Goal: Navigation & Orientation: Find specific page/section

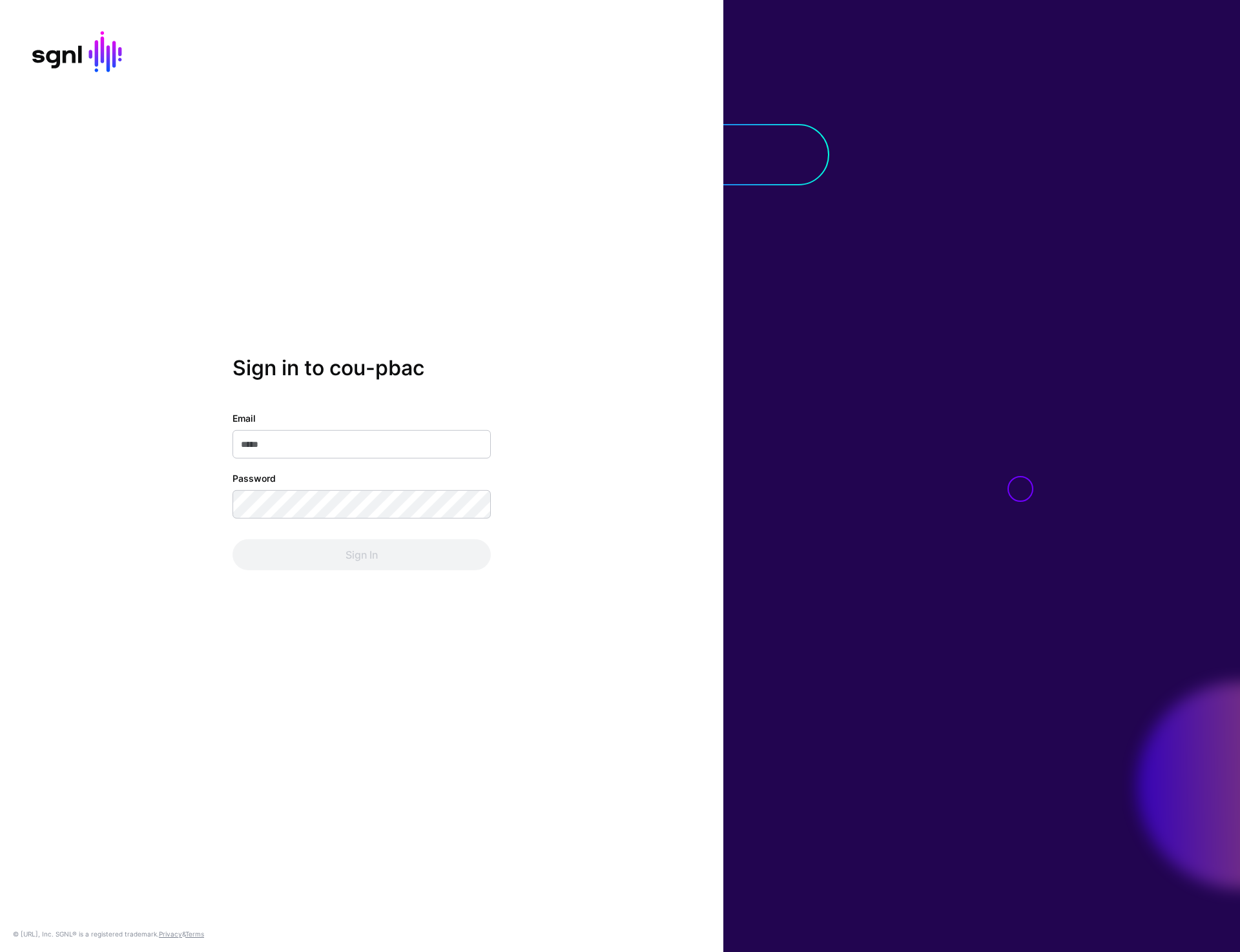
type input "**********"
click at [357, 554] on button "Sign In" at bounding box center [361, 554] width 258 height 31
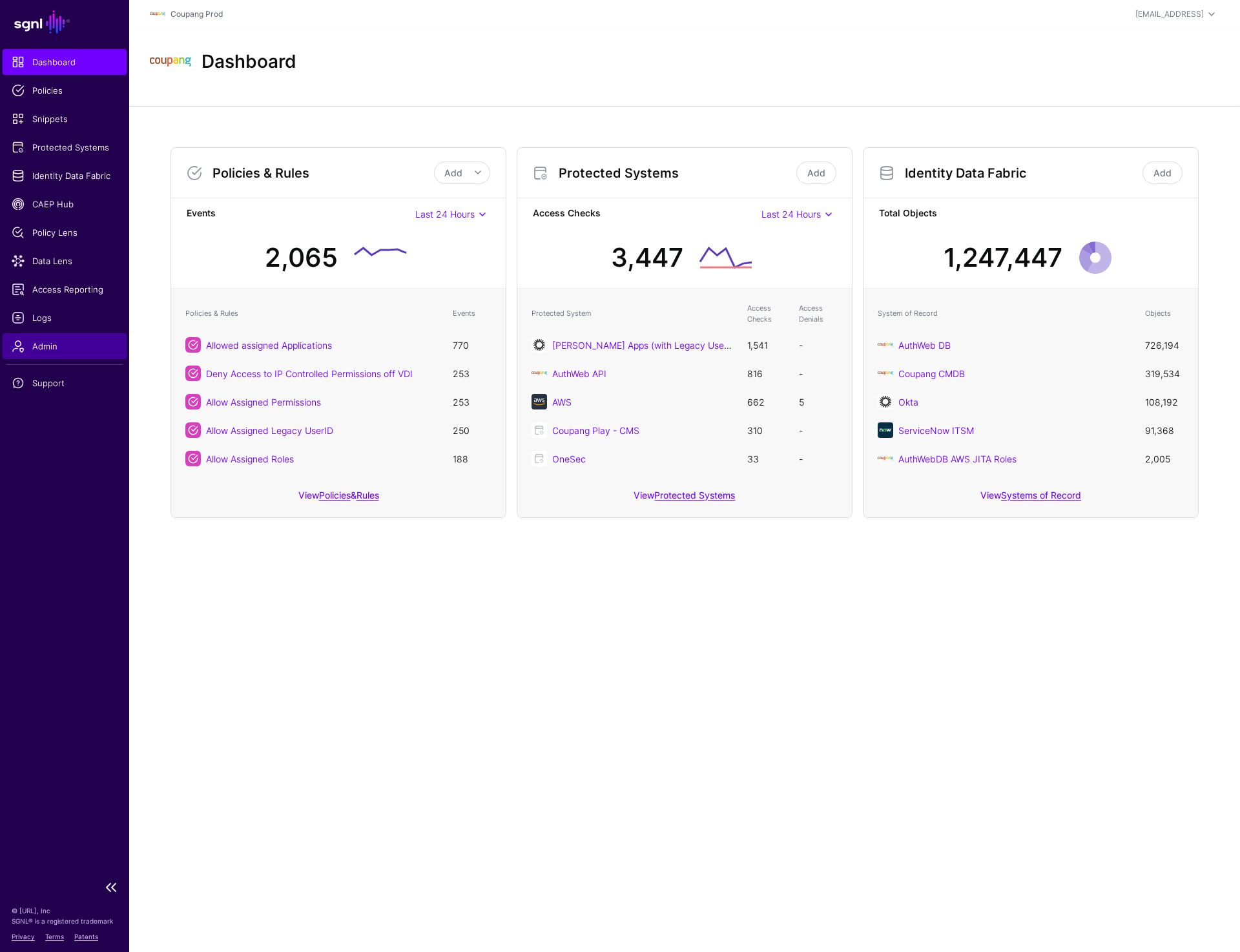
click at [39, 340] on span "Admin" at bounding box center [65, 346] width 106 height 13
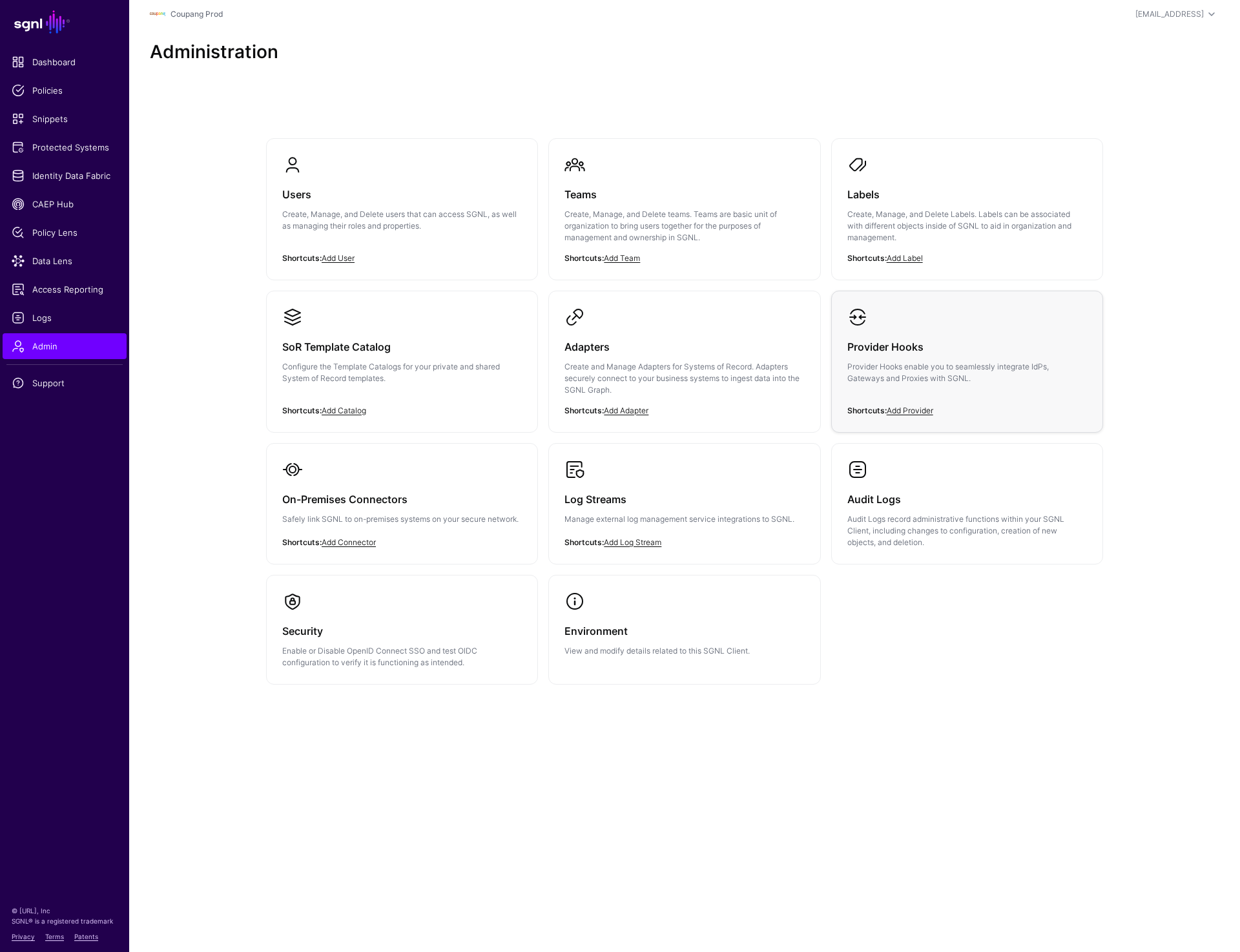
click at [950, 385] on div "Provider Hooks Provider Hooks enable you to seamlessly integrate IdPs, Gateways…" at bounding box center [968, 366] width 239 height 78
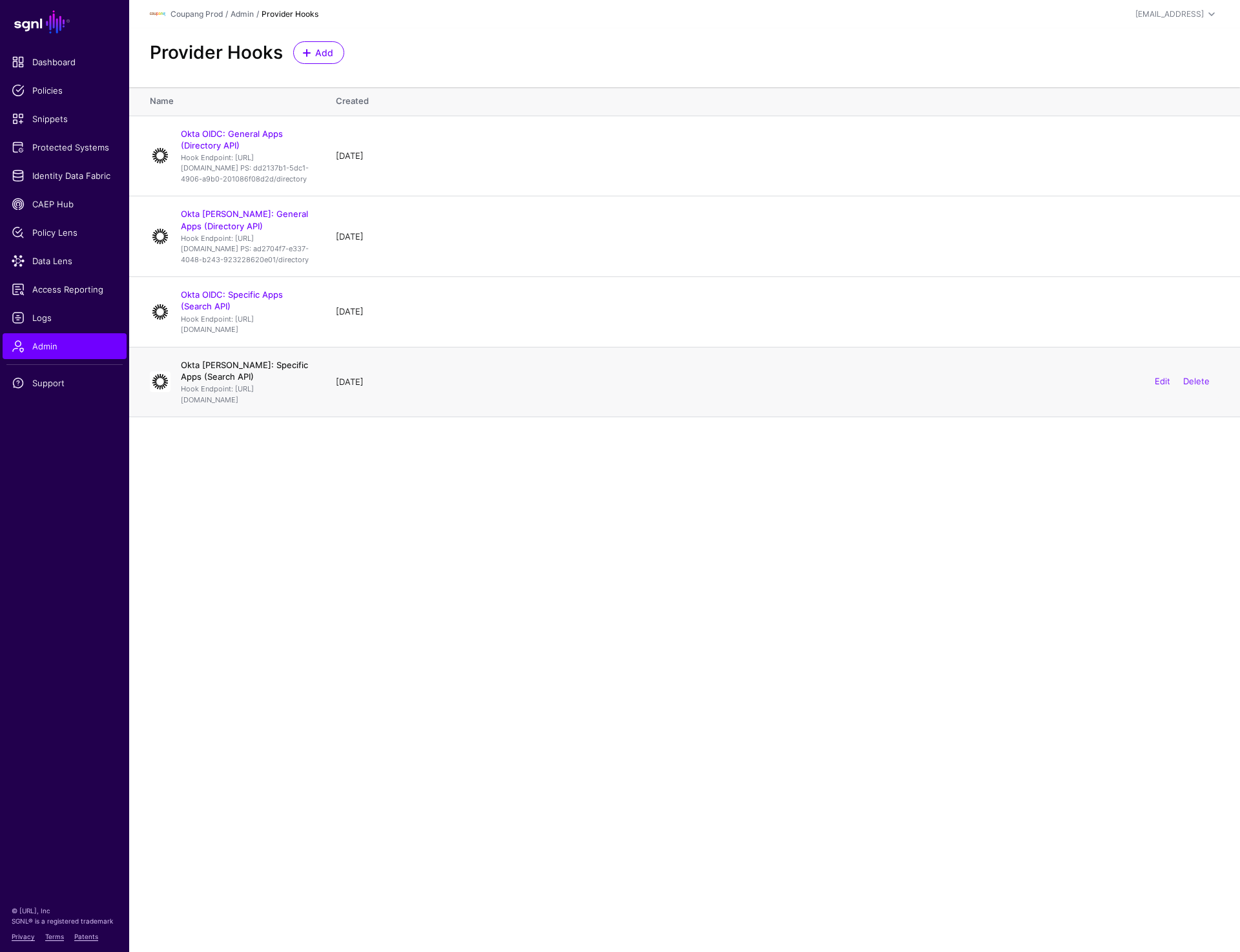
click at [235, 382] on link "Okta [PERSON_NAME]: Specific Apps (Search API)" at bounding box center [244, 371] width 127 height 22
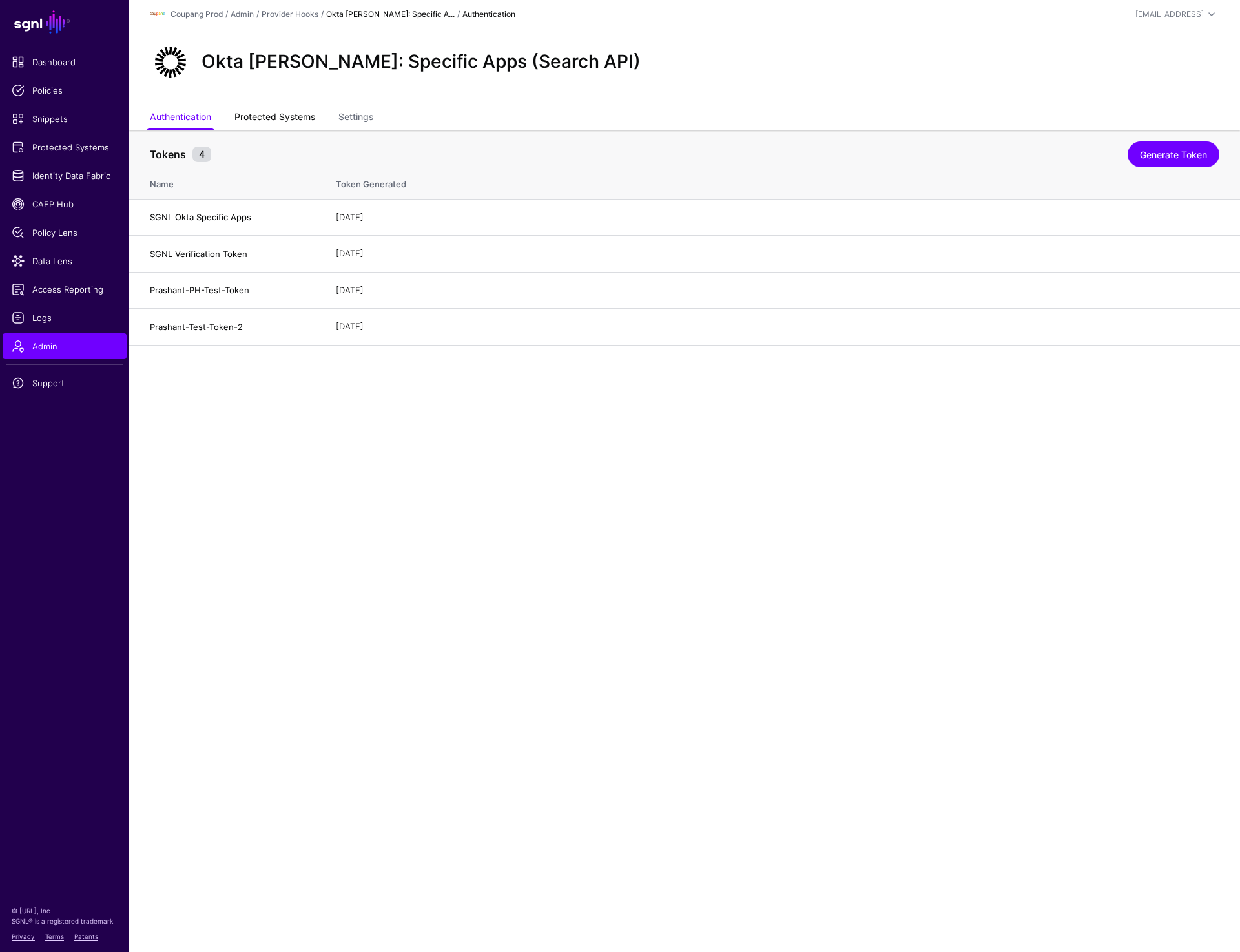
click at [298, 111] on link "Protected Systems" at bounding box center [275, 118] width 81 height 25
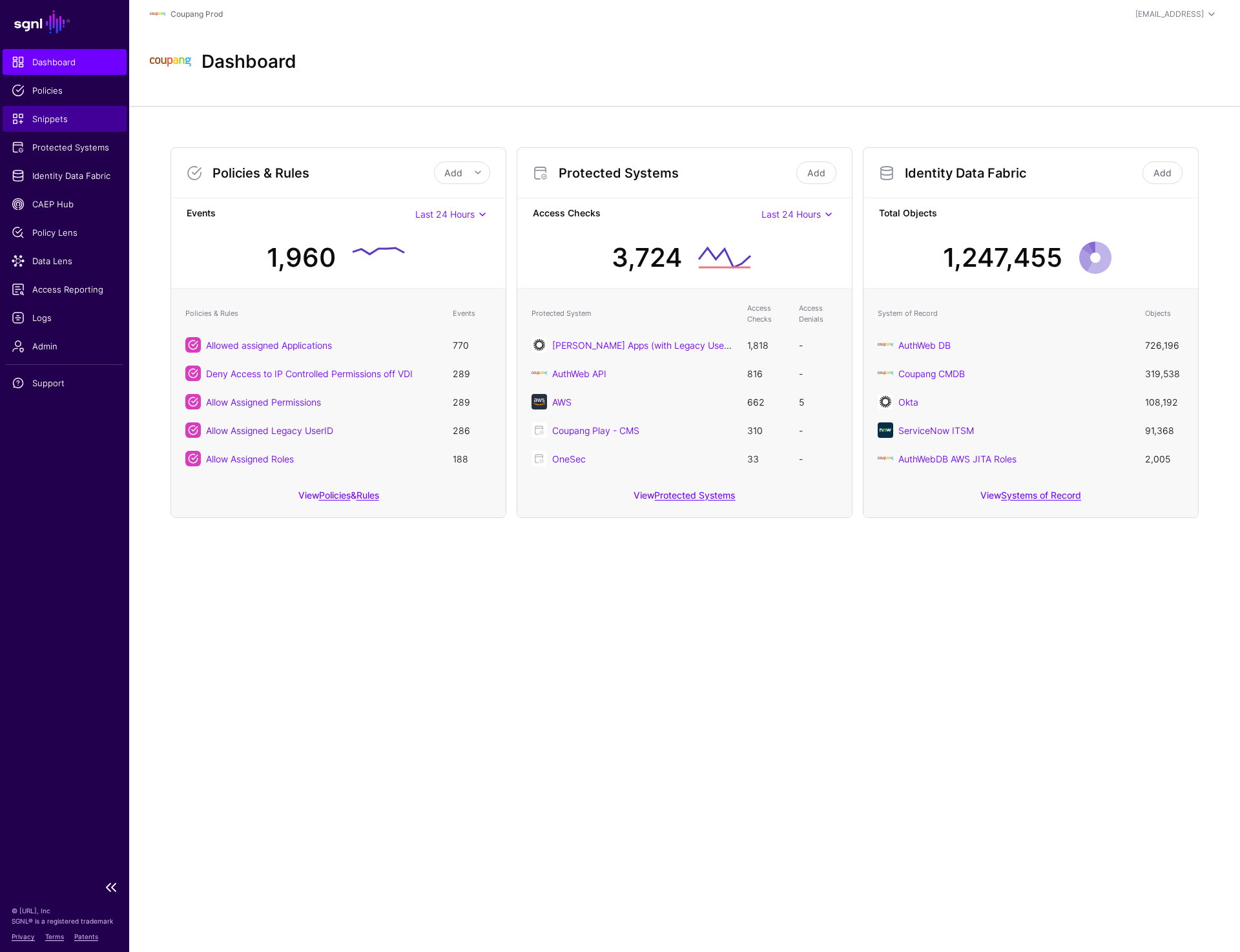
click at [60, 118] on span "Snippets" at bounding box center [65, 118] width 106 height 13
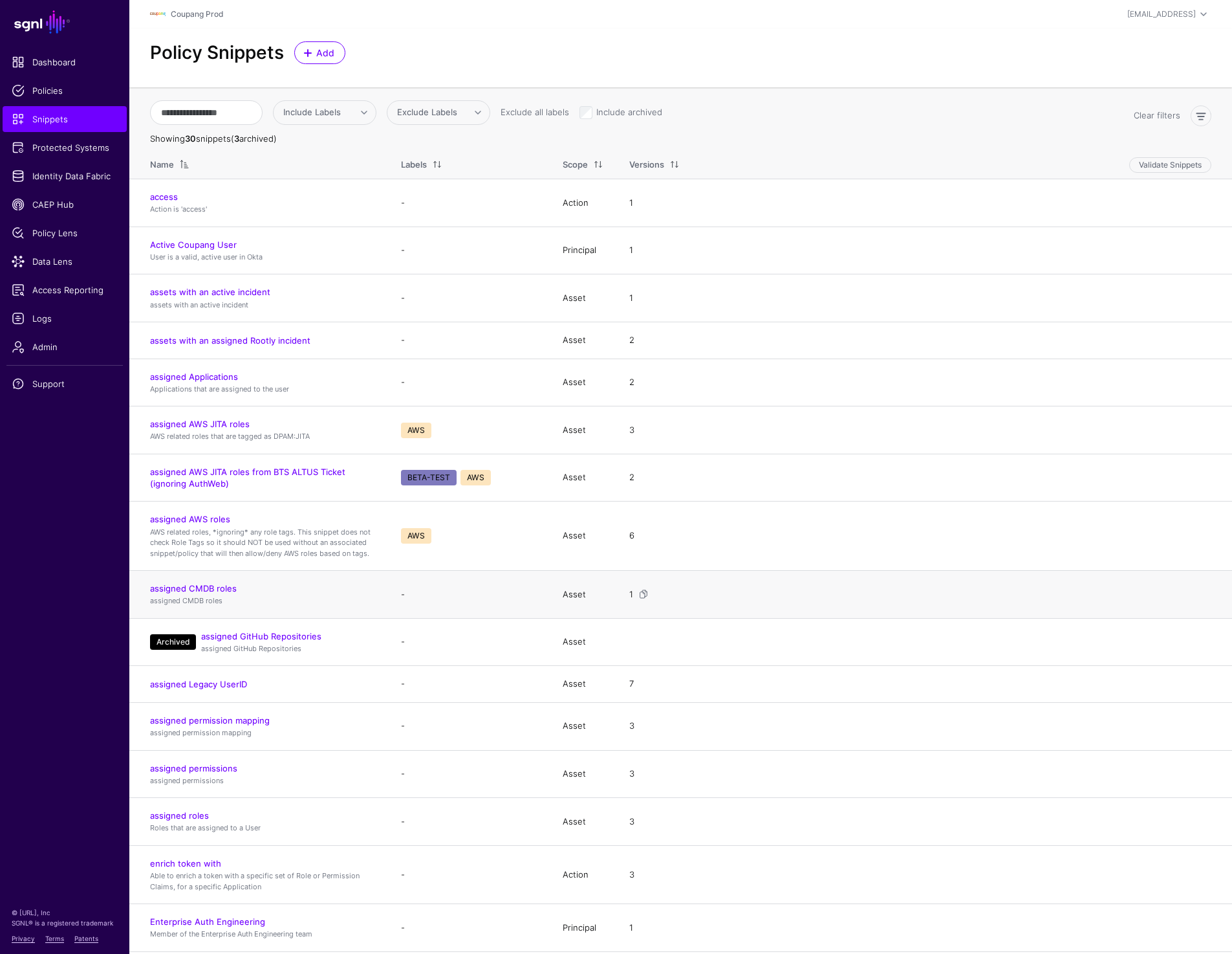
scroll to position [625, 0]
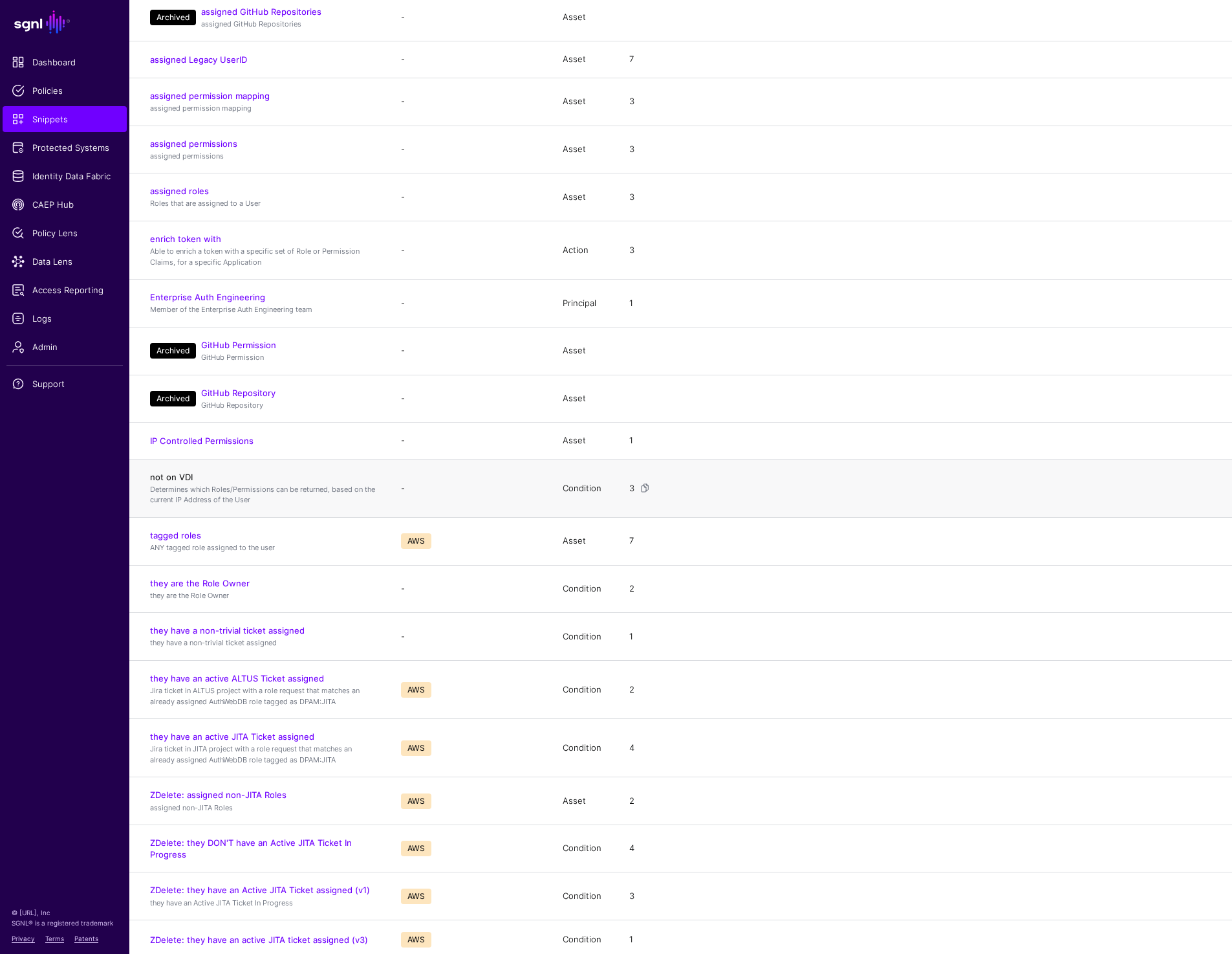
click at [174, 475] on link "not on VDI" at bounding box center [172, 476] width 43 height 10
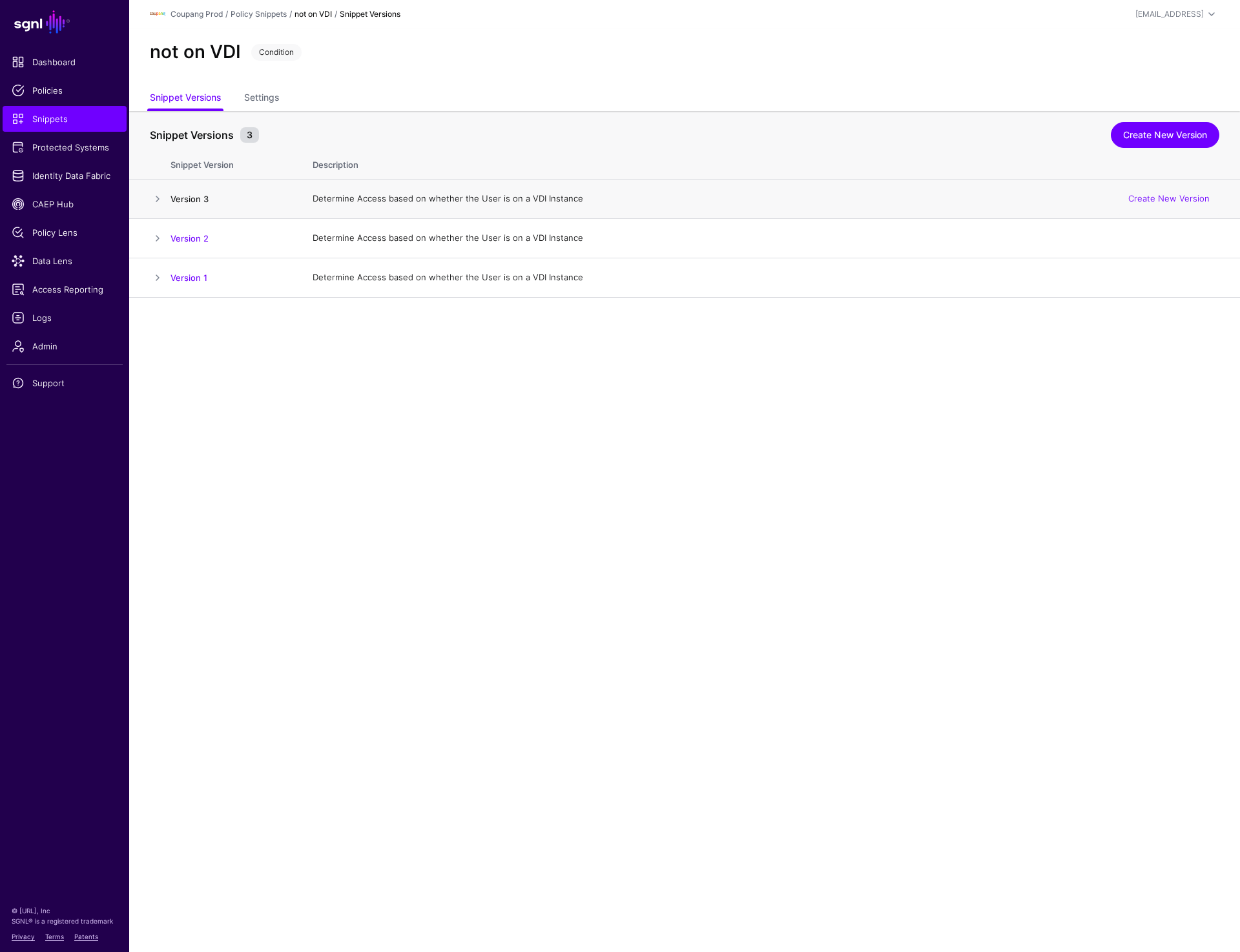
click at [178, 201] on link "Version 3" at bounding box center [189, 199] width 38 height 10
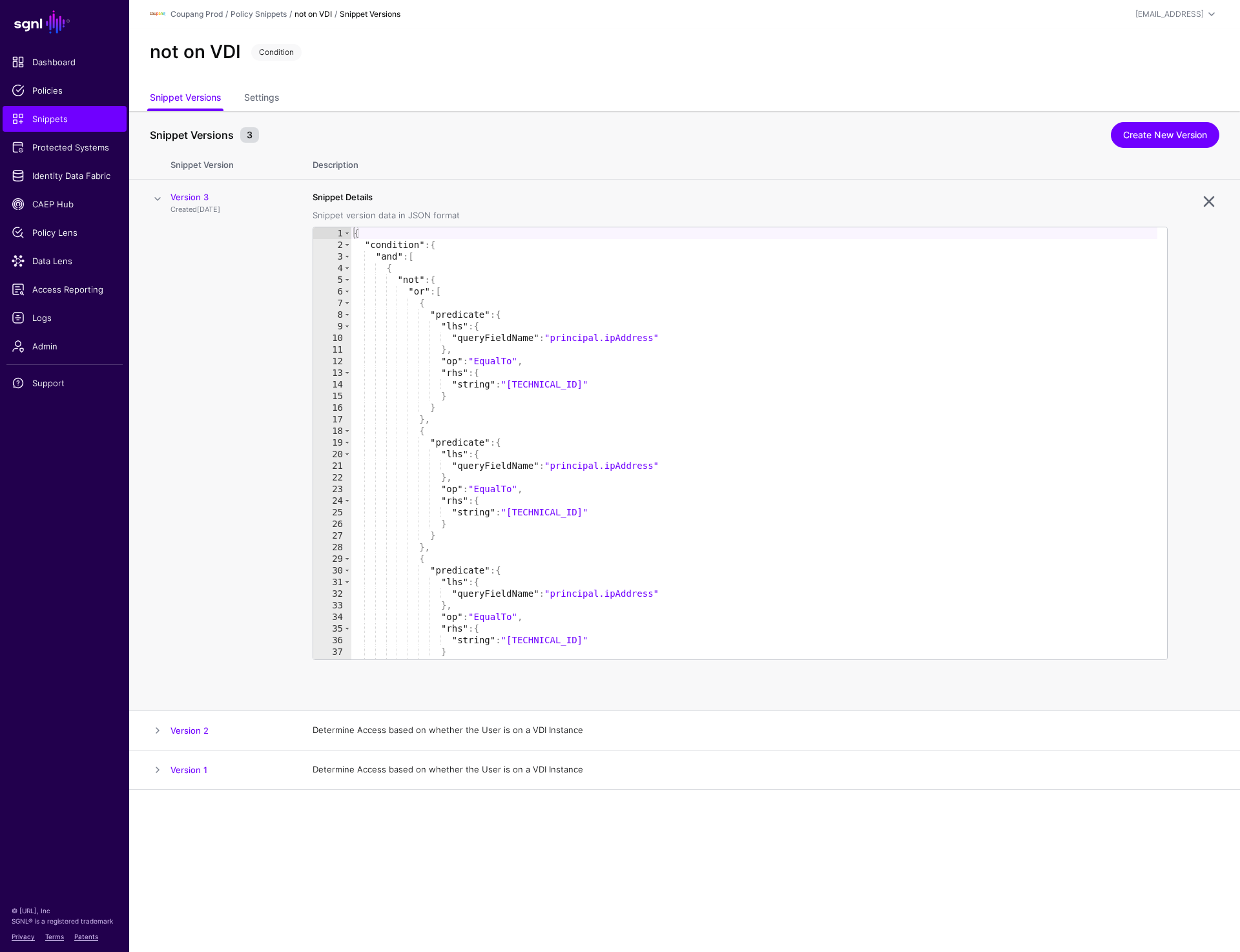
type textarea "**********"
drag, startPoint x: 511, startPoint y: 385, endPoint x: 587, endPoint y: 385, distance: 76.0
click at [587, 385] on div "{ "condition" : { "and" : [ { "not" : { "or" : [ { "predicate" : { "lhs" : { "q…" at bounding box center [755, 455] width 806 height 455
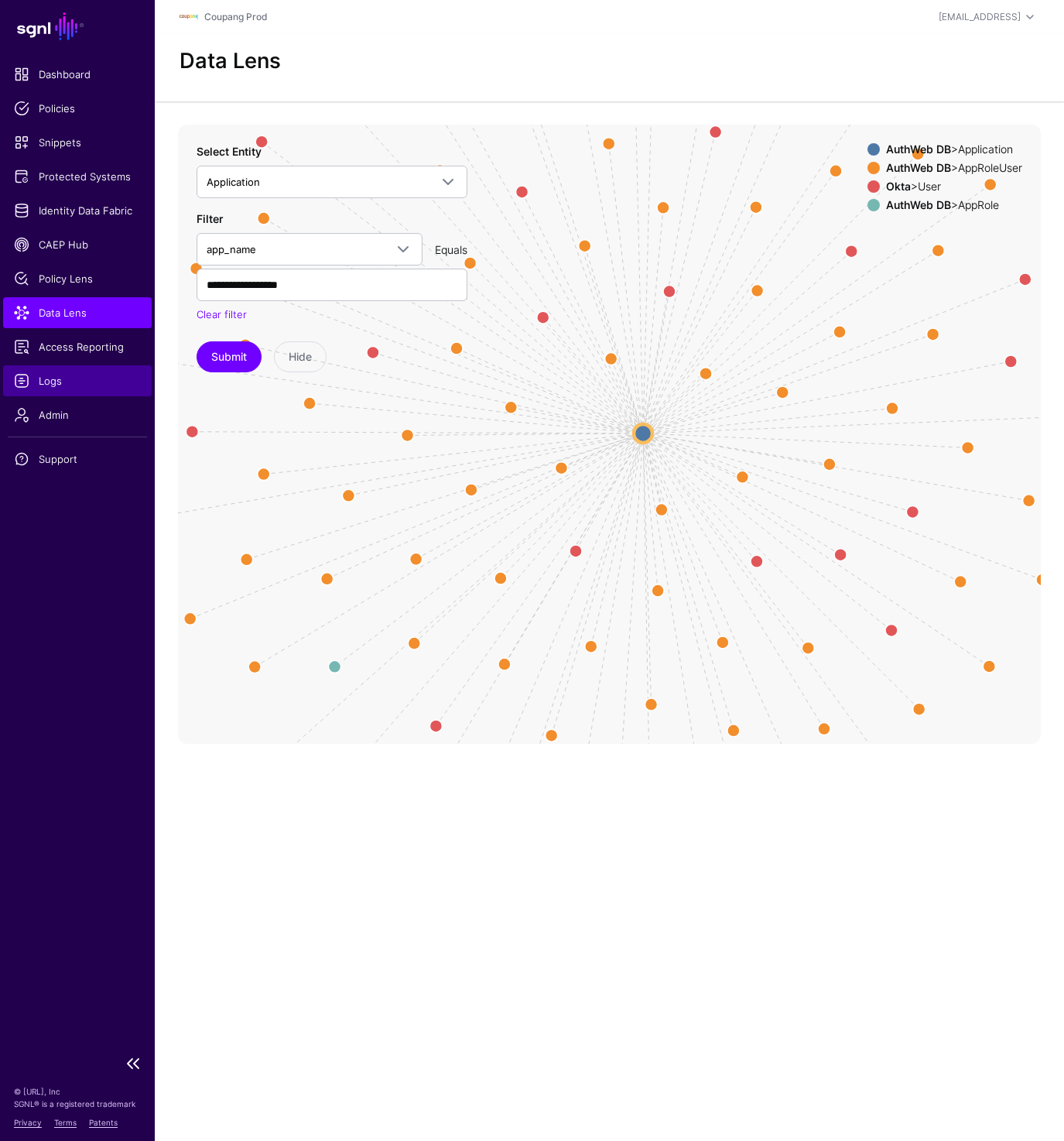
click at [70, 385] on span "Logs" at bounding box center [77, 380] width 127 height 16
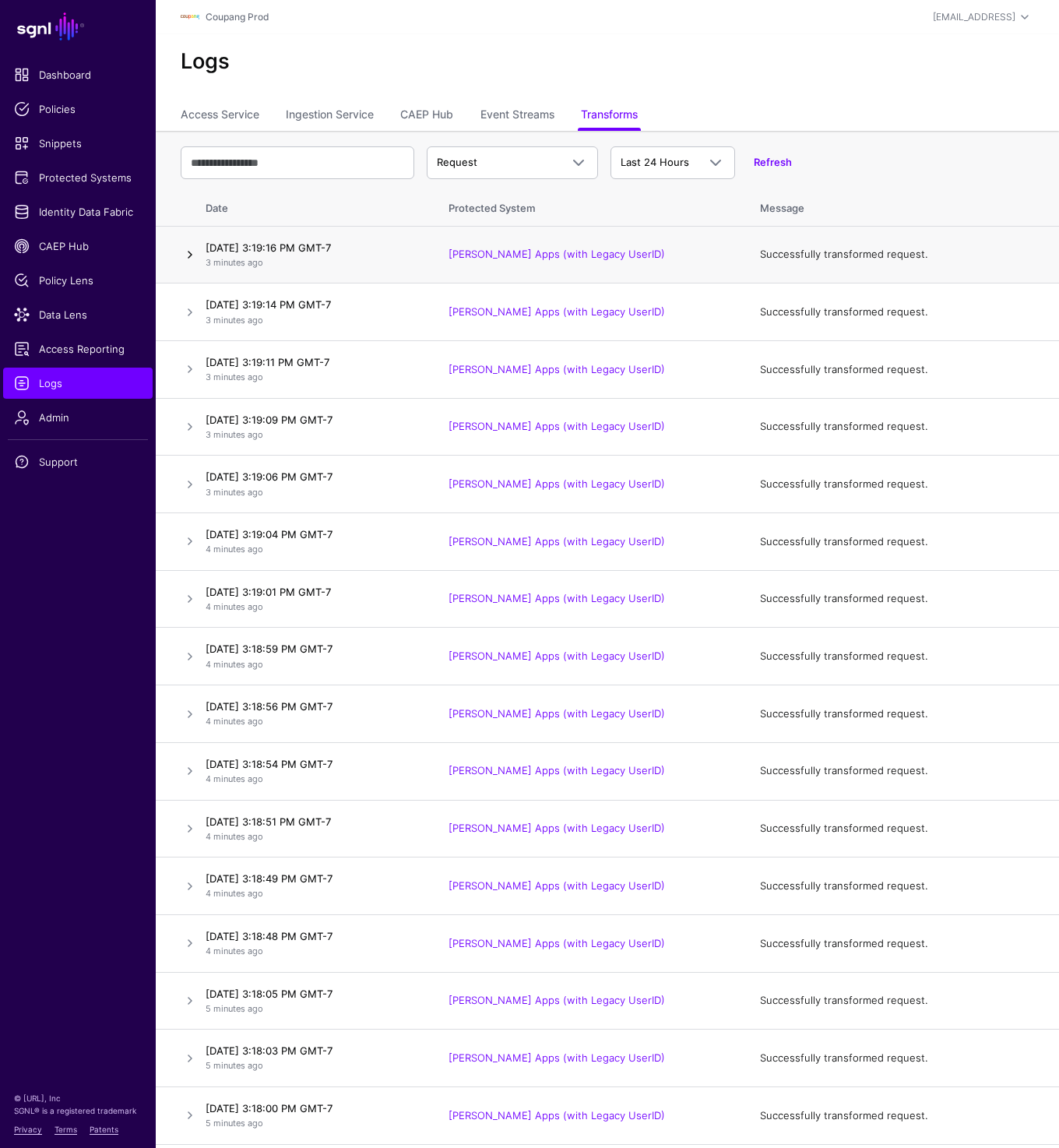
click at [181, 246] on link at bounding box center [190, 255] width 19 height 19
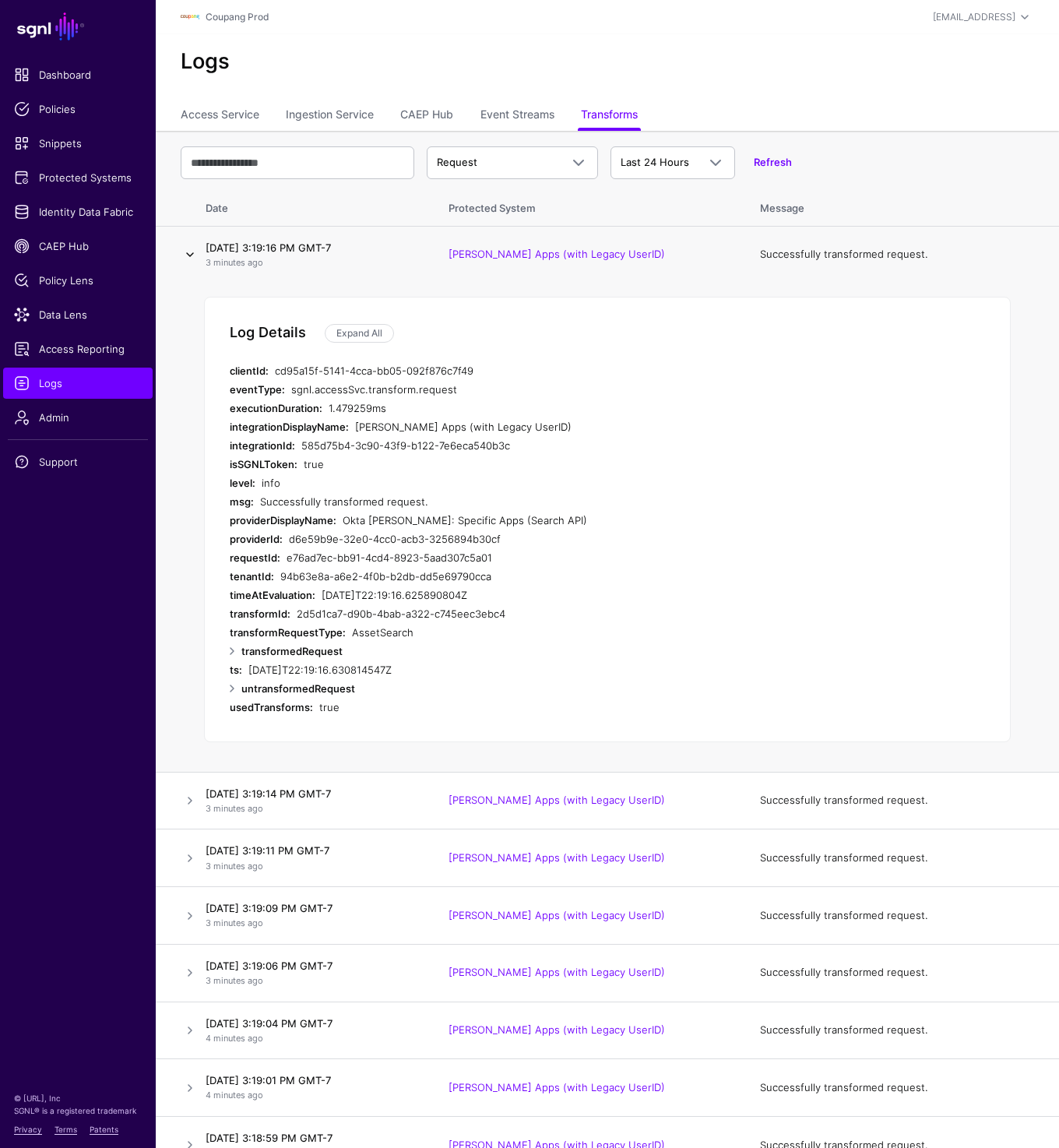
click at [181, 246] on link at bounding box center [190, 255] width 19 height 19
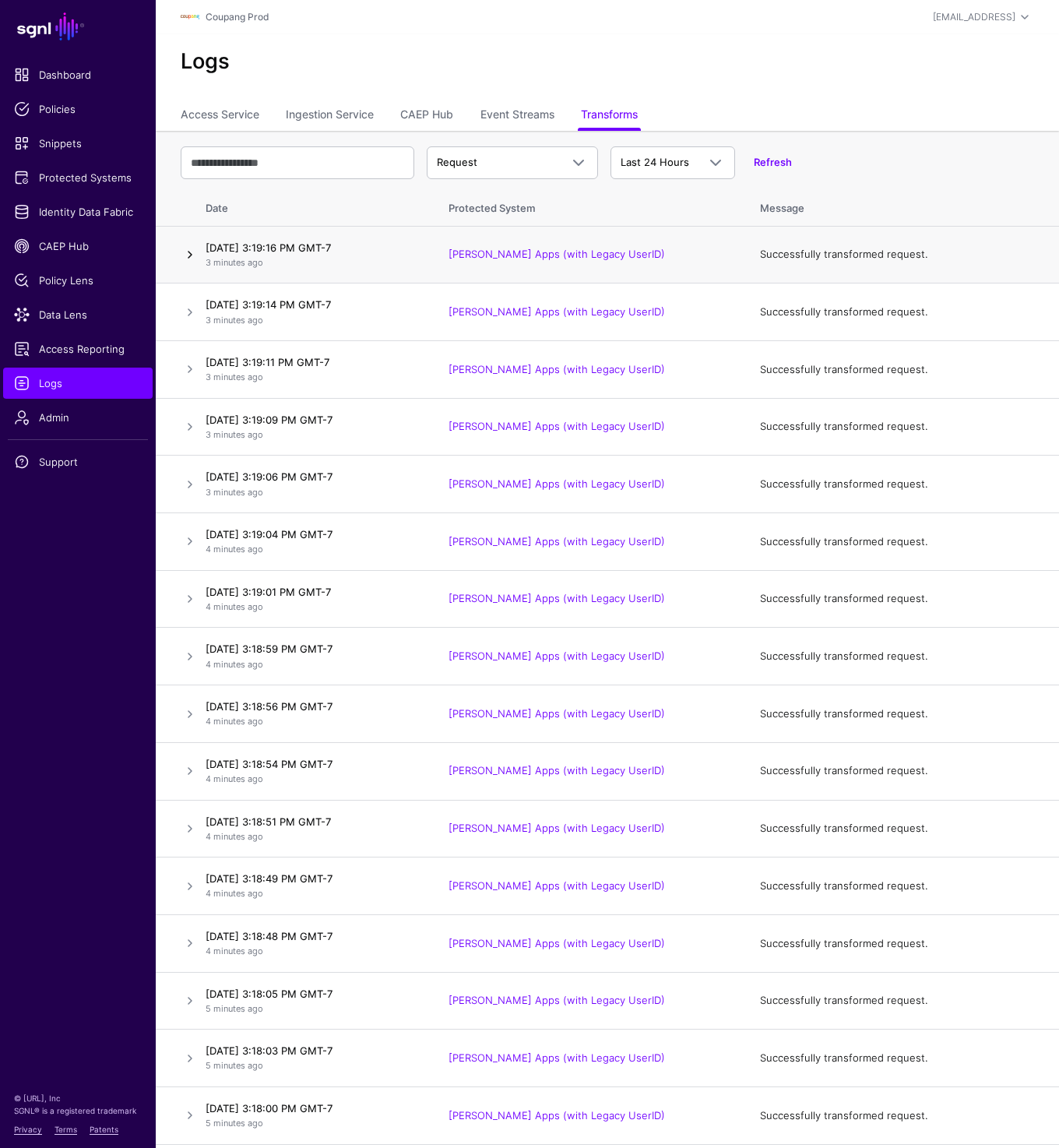
click at [181, 246] on link at bounding box center [190, 255] width 19 height 19
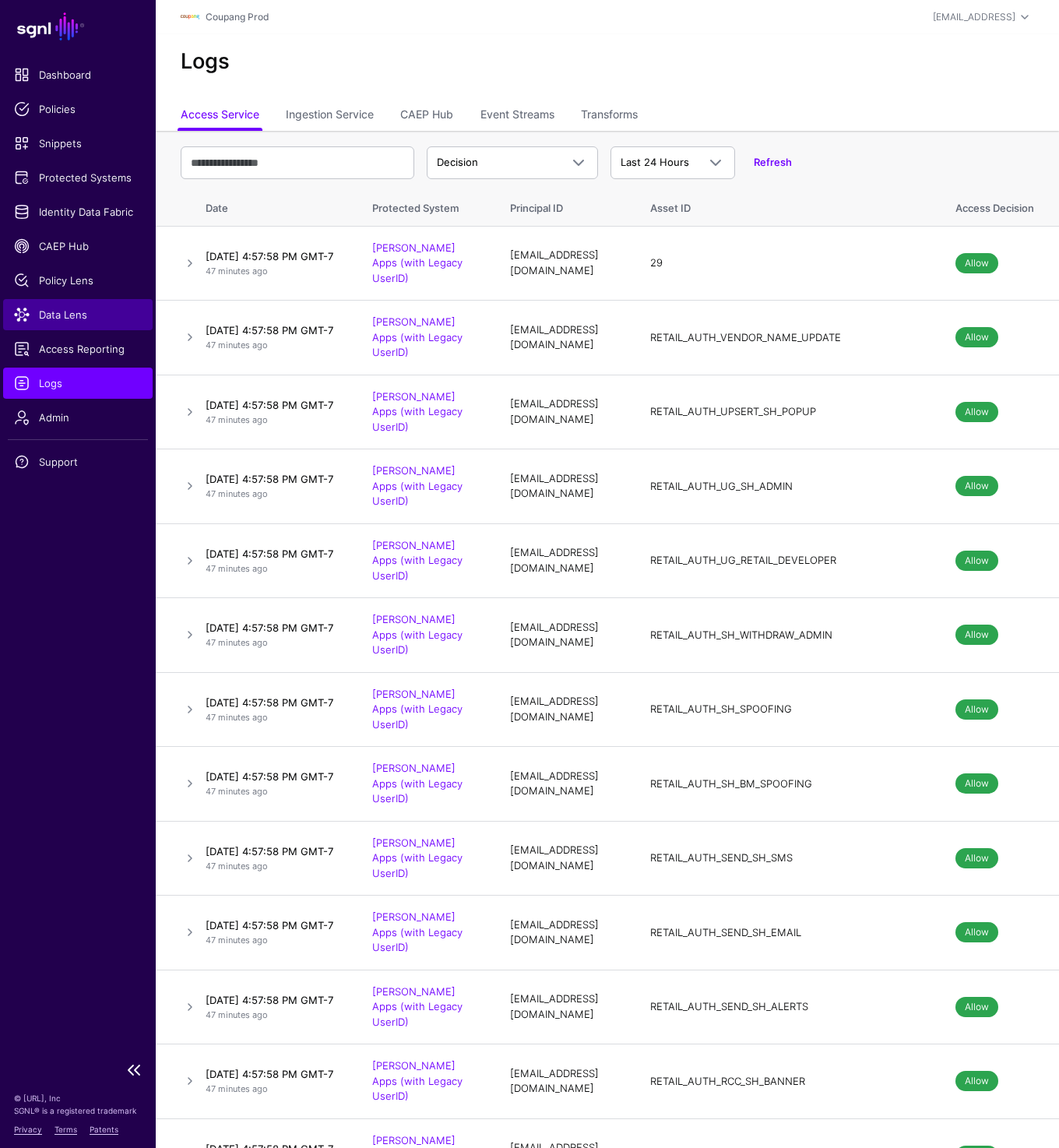
click at [83, 322] on span "Data Lens" at bounding box center [78, 314] width 128 height 16
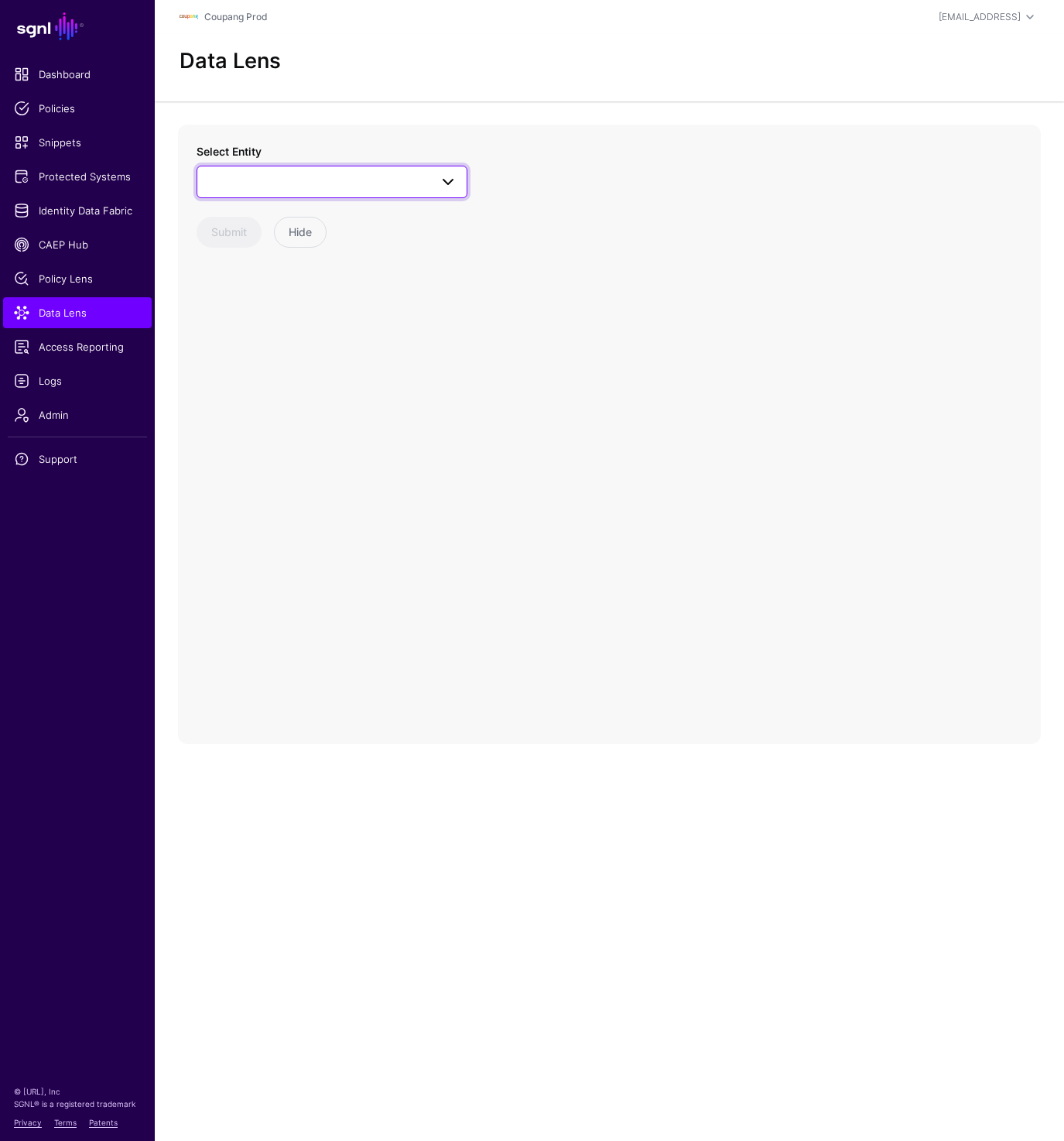
click at [335, 185] on span at bounding box center [332, 181] width 251 height 19
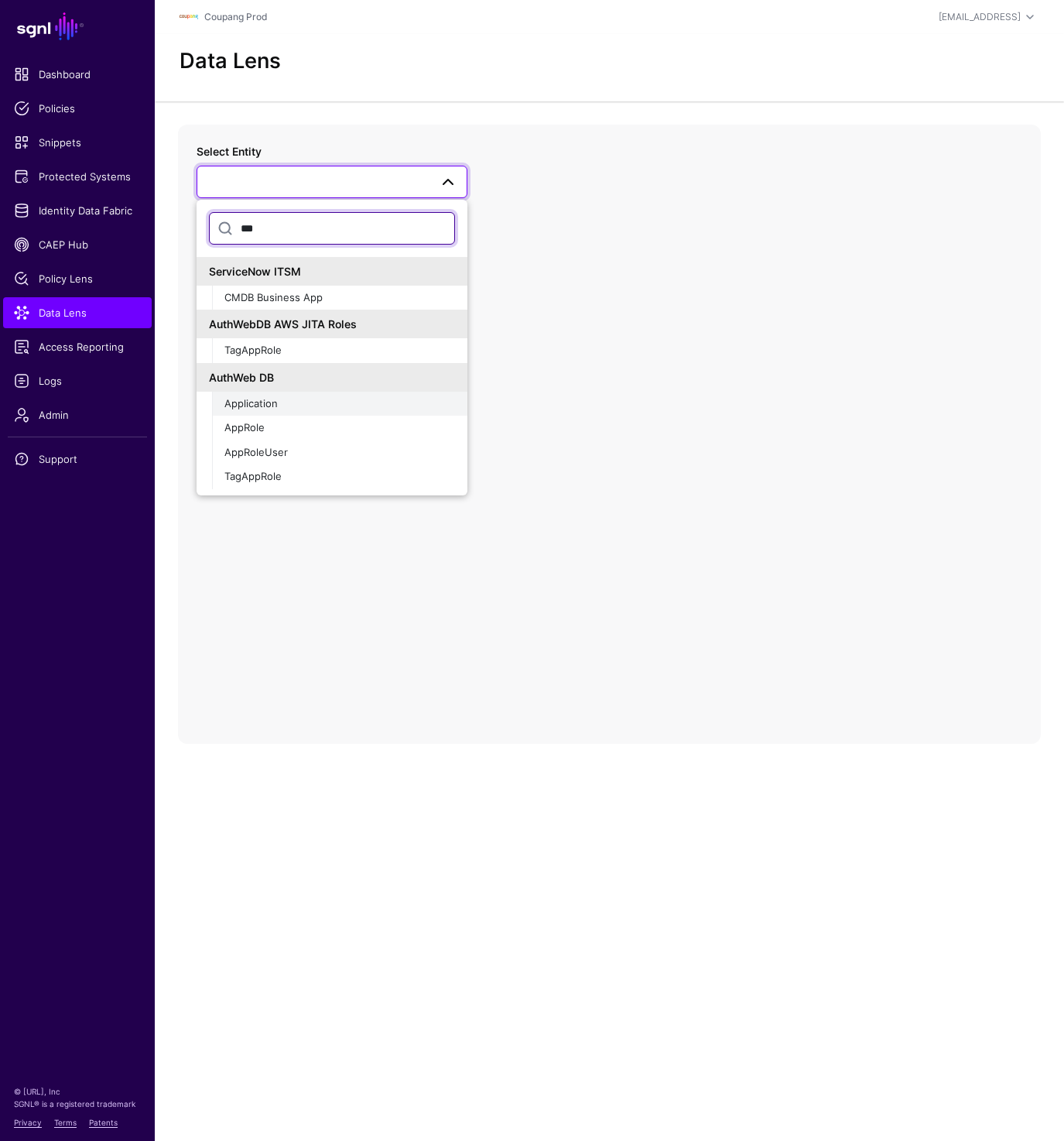
type input "***"
click at [260, 403] on span "Application" at bounding box center [251, 403] width 54 height 12
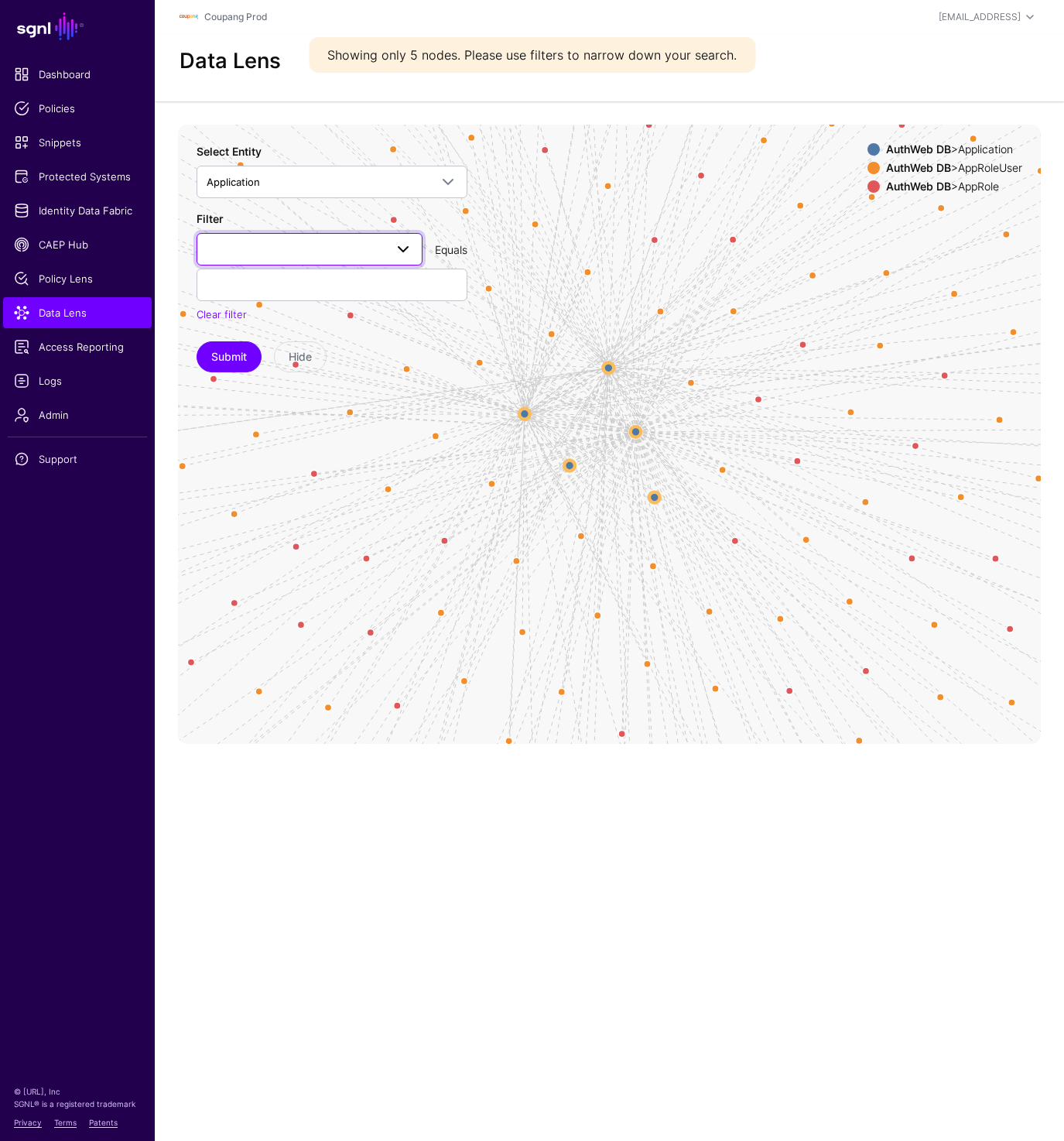
click at [245, 256] on span at bounding box center [310, 249] width 206 height 19
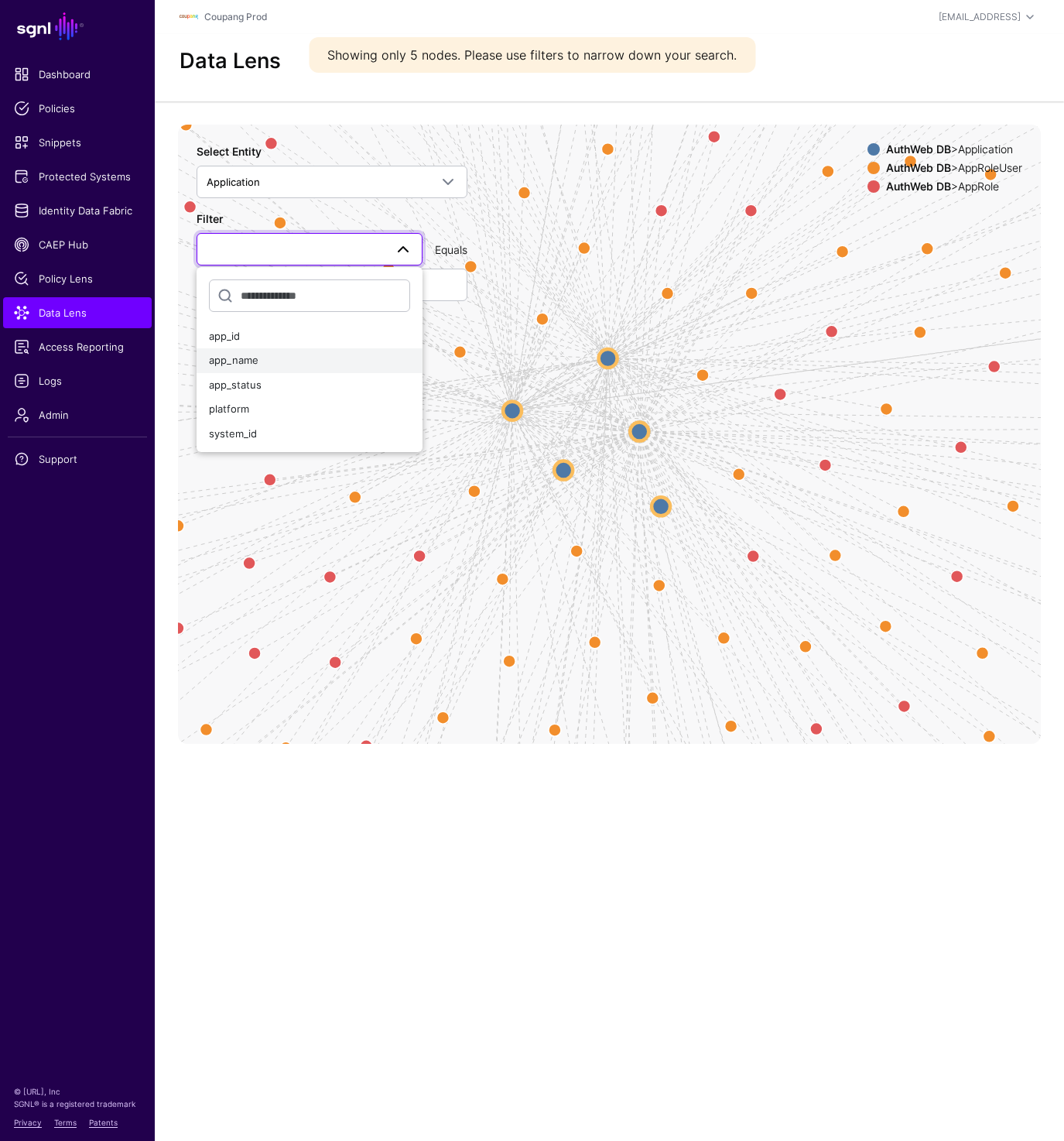
click at [251, 359] on span "app_name" at bounding box center [233, 359] width 49 height 12
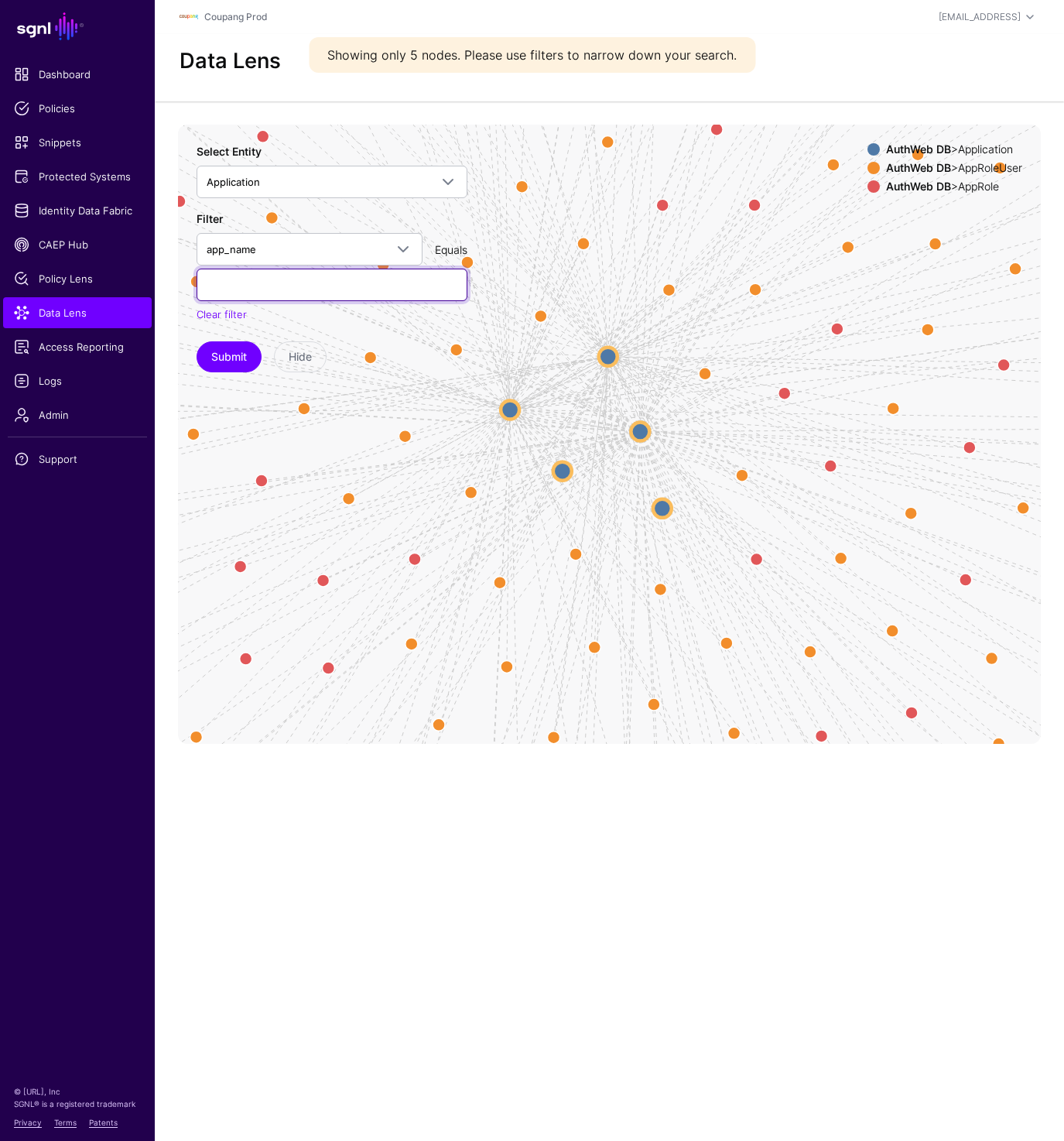
click at [254, 289] on input "text" at bounding box center [331, 284] width 271 height 32
type input "******"
click at [196, 341] on button "Submit" at bounding box center [228, 357] width 65 height 31
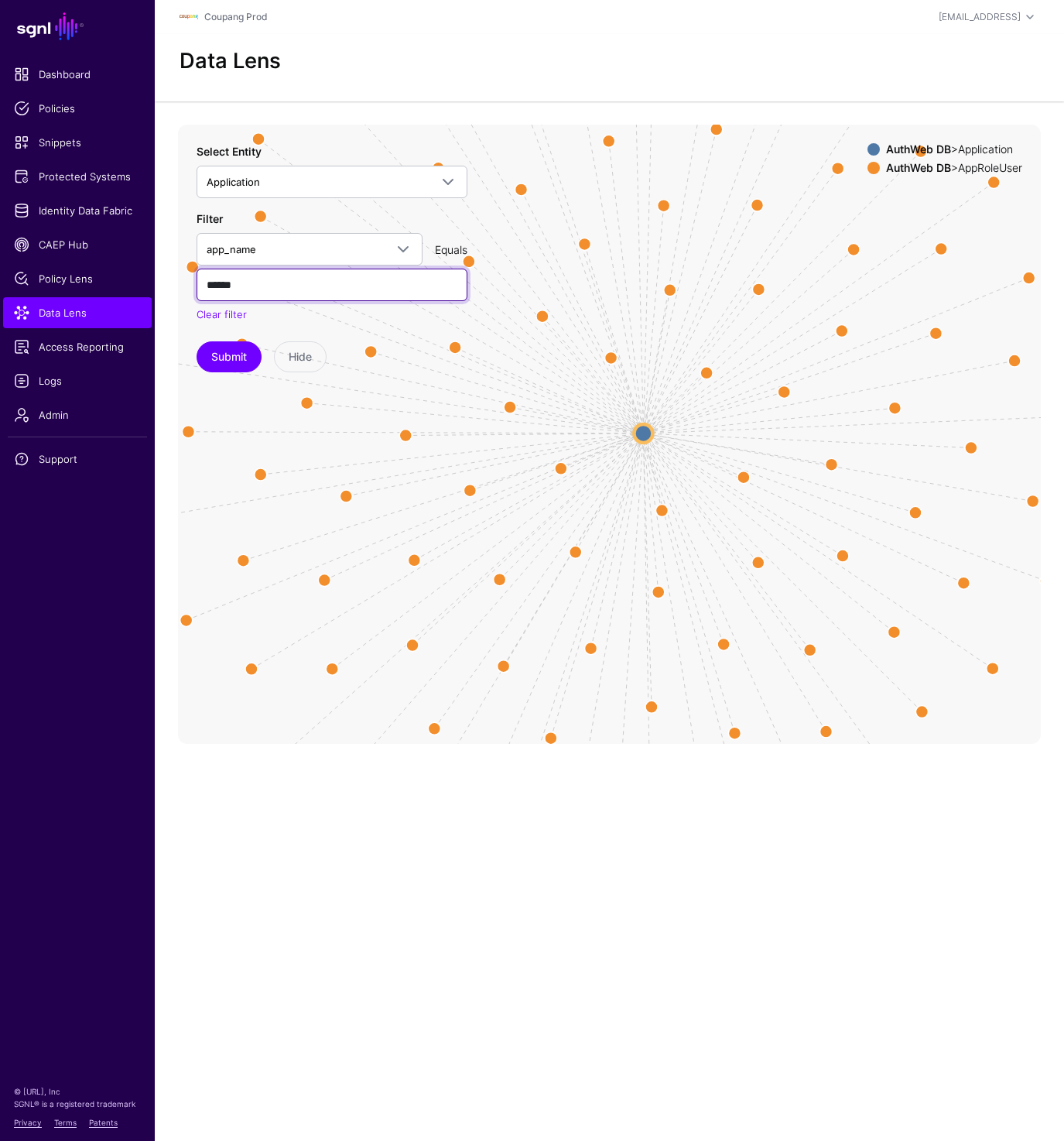
click at [239, 290] on input "******" at bounding box center [331, 284] width 271 height 32
click at [232, 359] on button "Submit" at bounding box center [228, 357] width 65 height 31
click at [559, 468] on circle at bounding box center [561, 468] width 25 height 25
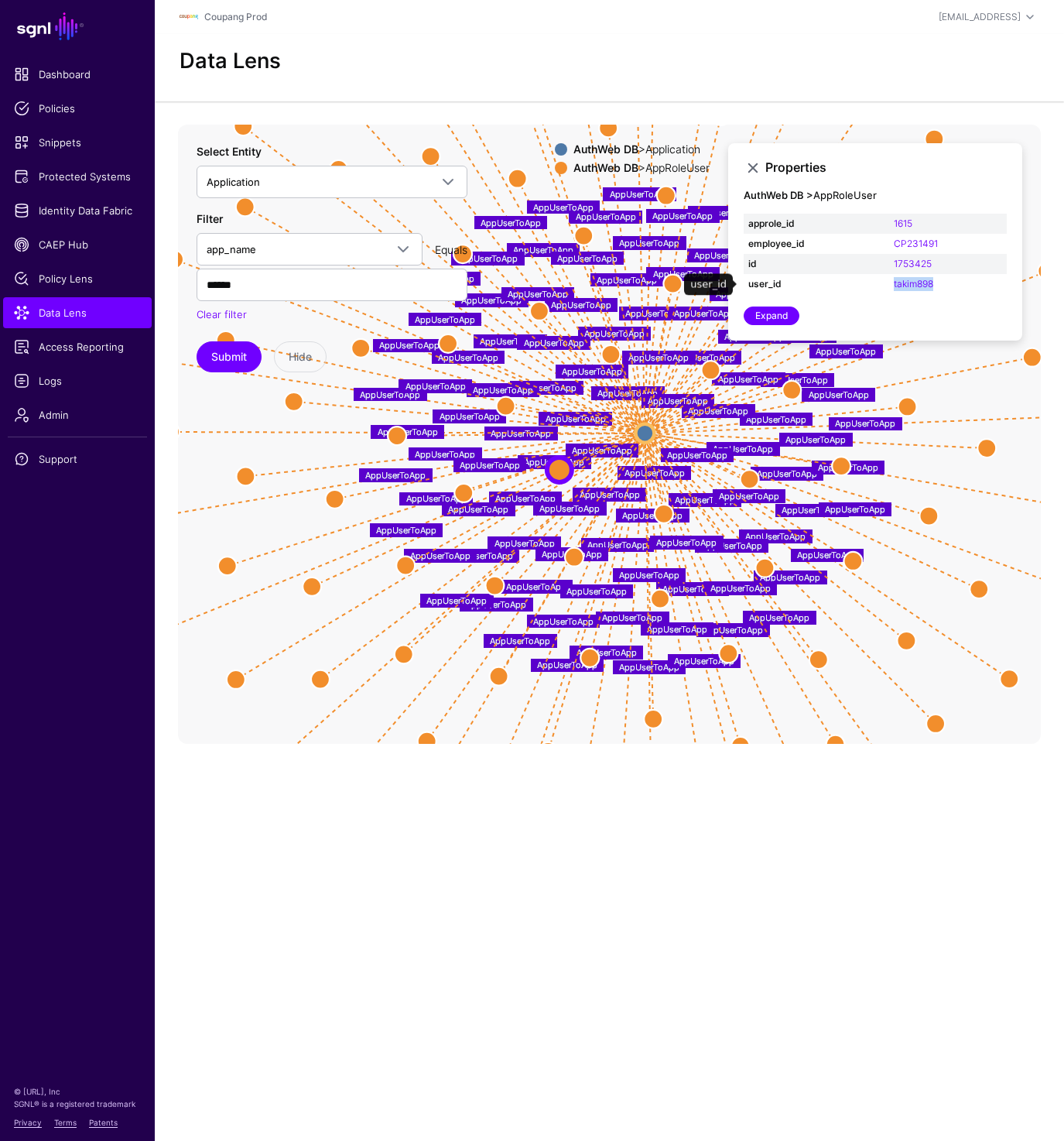
drag, startPoint x: 887, startPoint y: 285, endPoint x: 942, endPoint y: 285, distance: 55.0
click at [942, 285] on tr "user_id takim898" at bounding box center [874, 284] width 263 height 20
copy tr "takim898"
click at [512, 176] on circle at bounding box center [518, 179] width 19 height 19
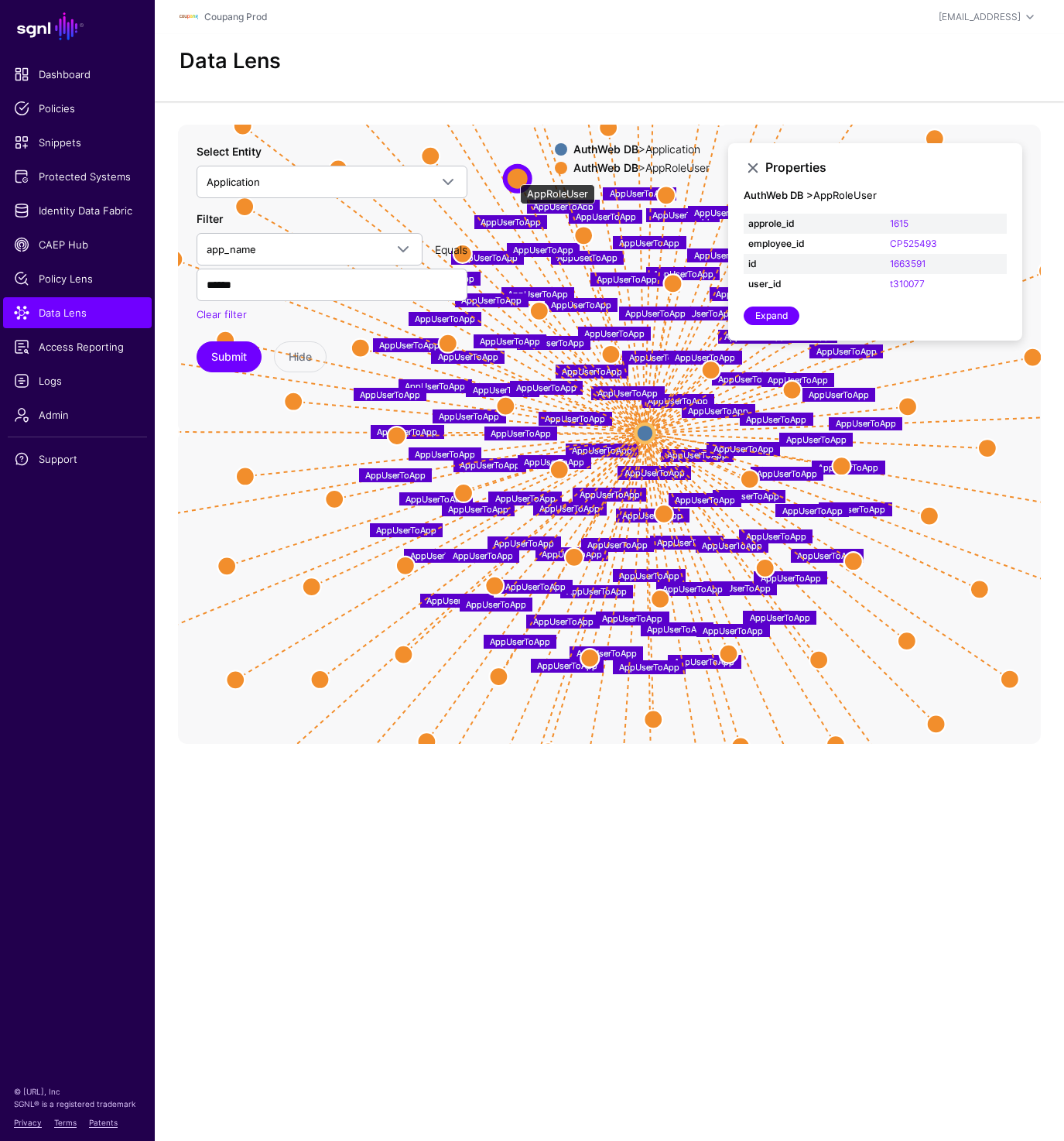
click at [512, 176] on circle at bounding box center [518, 179] width 25 height 25
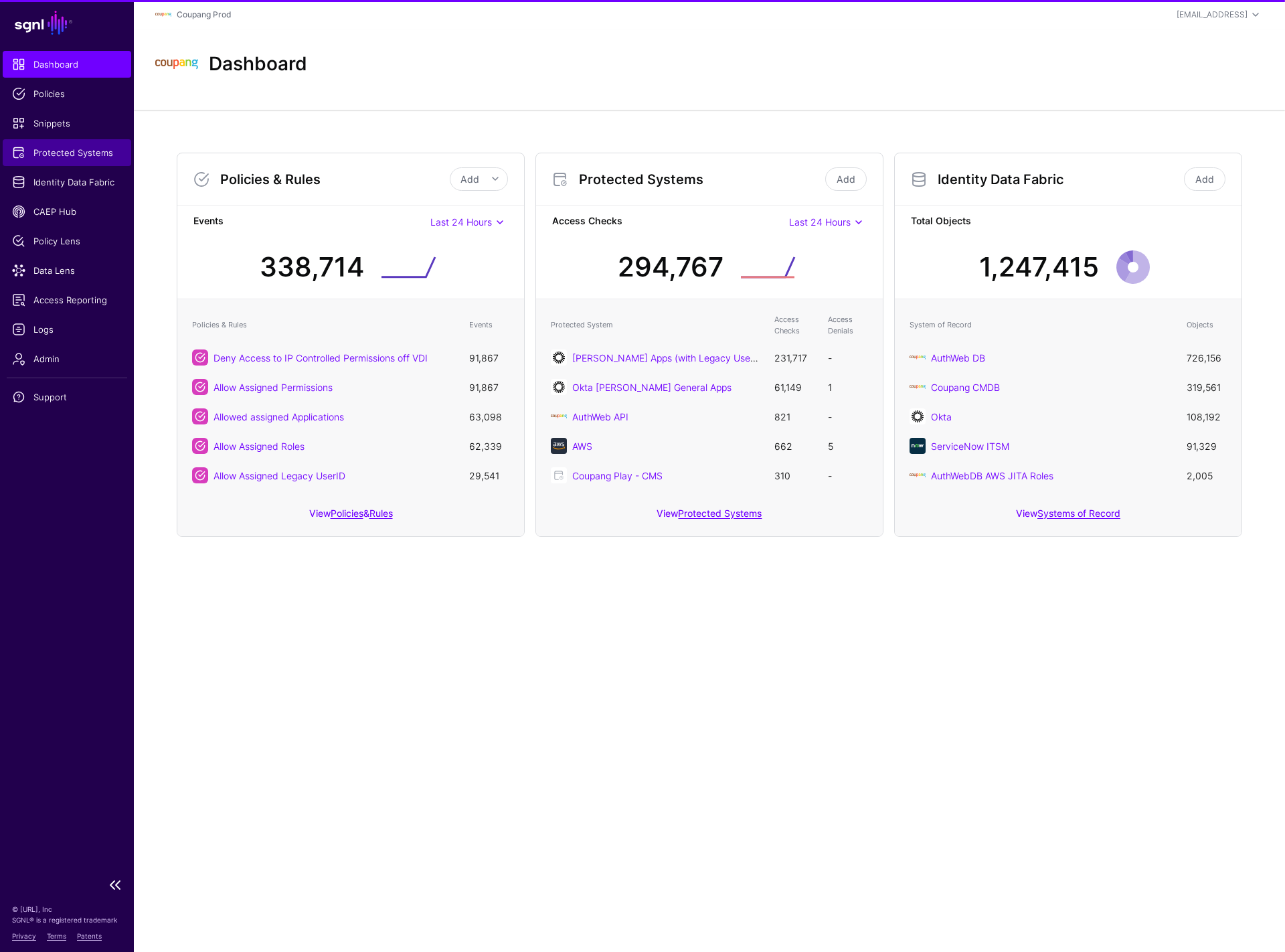
click at [92, 156] on span "Protected Systems" at bounding box center [67, 153] width 110 height 14
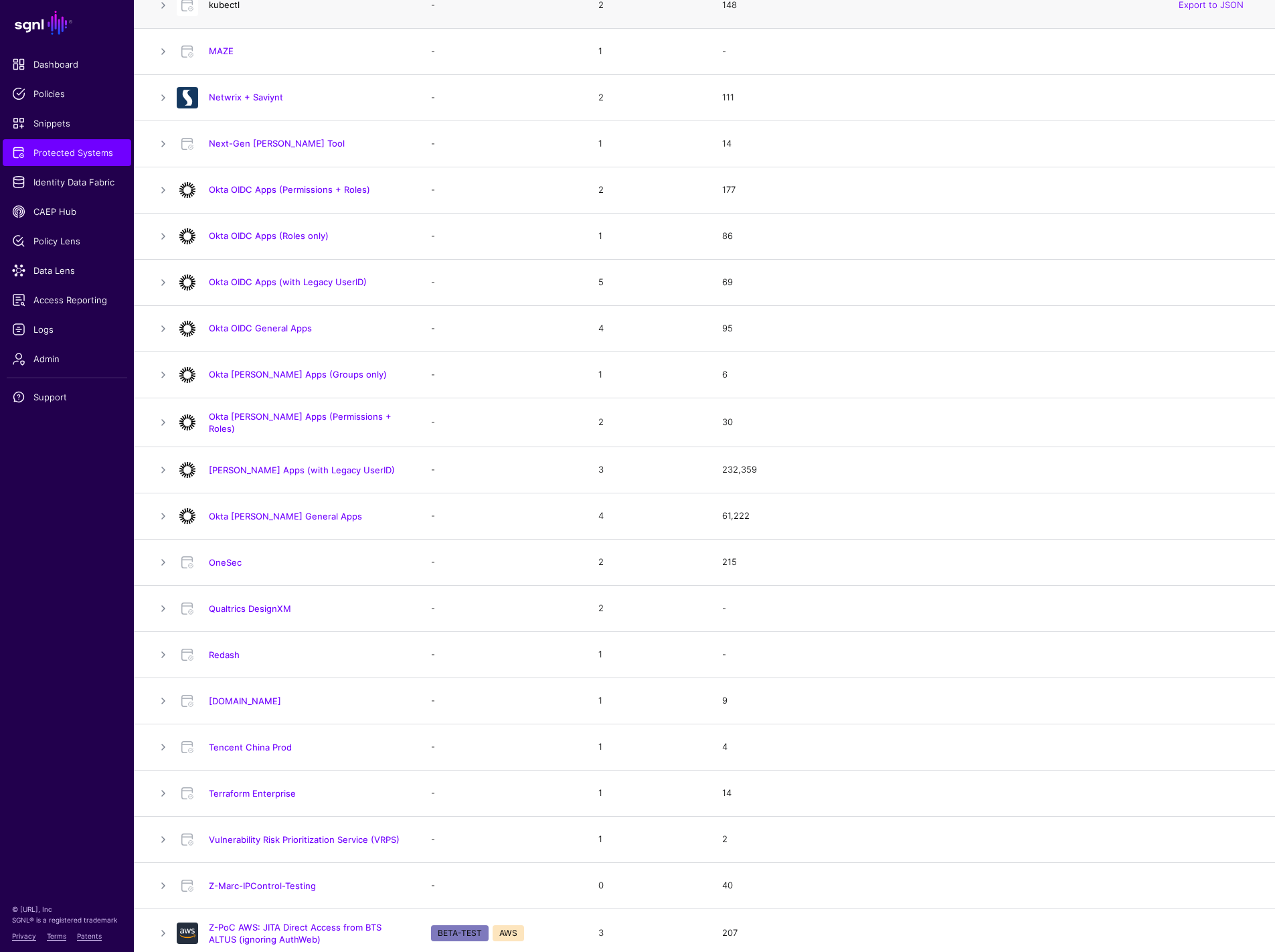
scroll to position [739, 0]
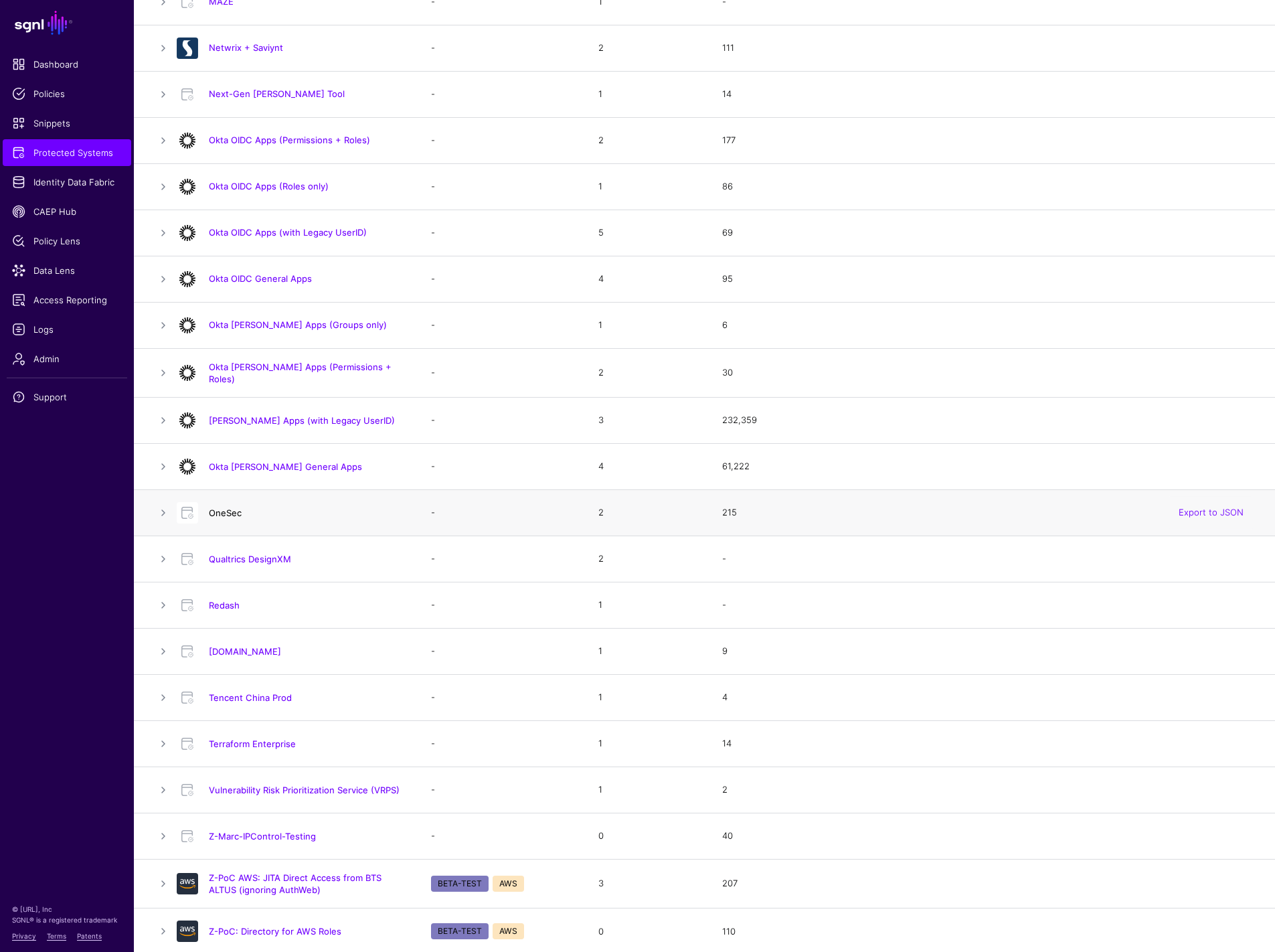
click at [215, 509] on link "OneSec" at bounding box center [225, 513] width 33 height 11
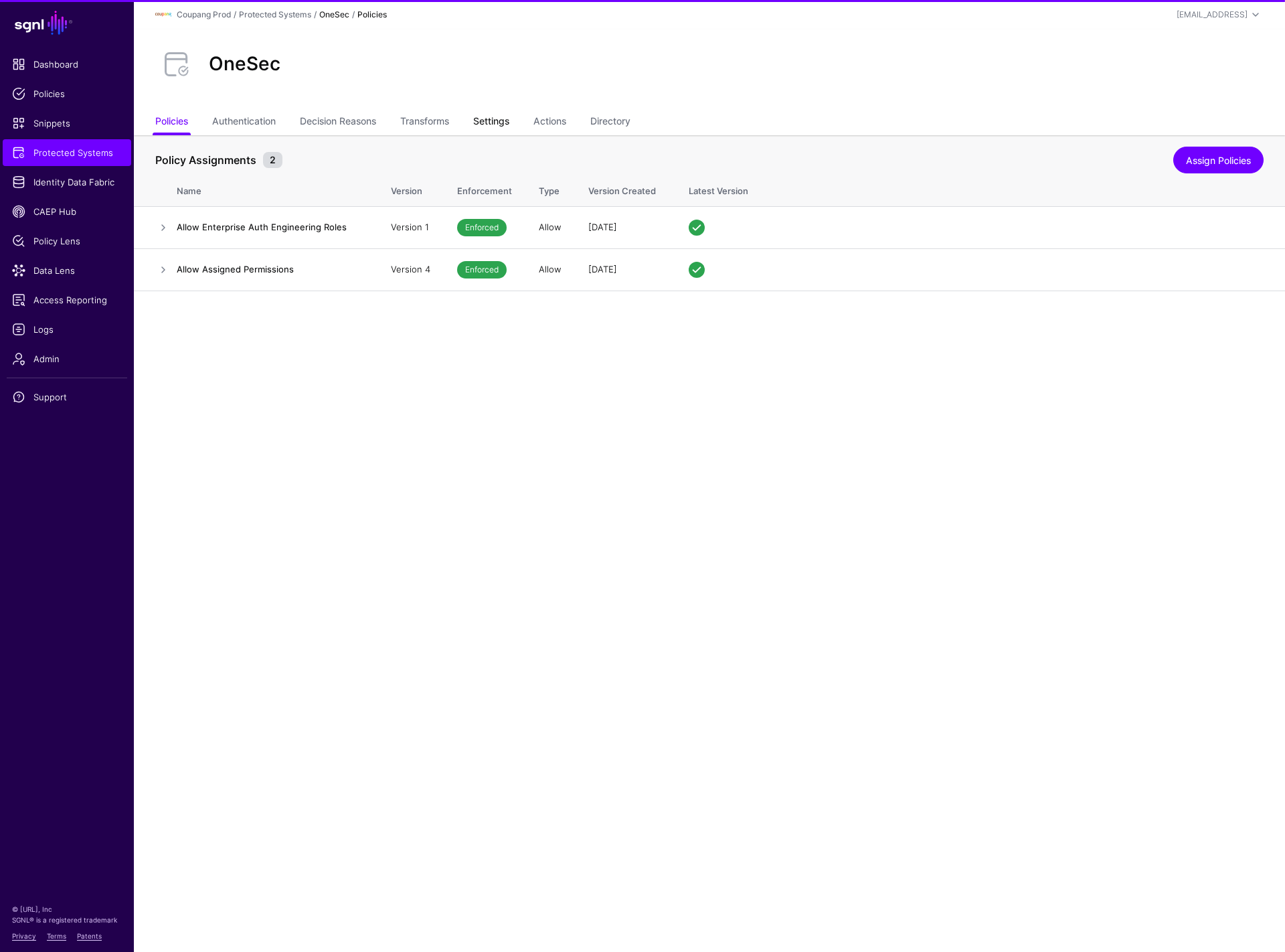
click at [494, 124] on link "Settings" at bounding box center [491, 123] width 36 height 26
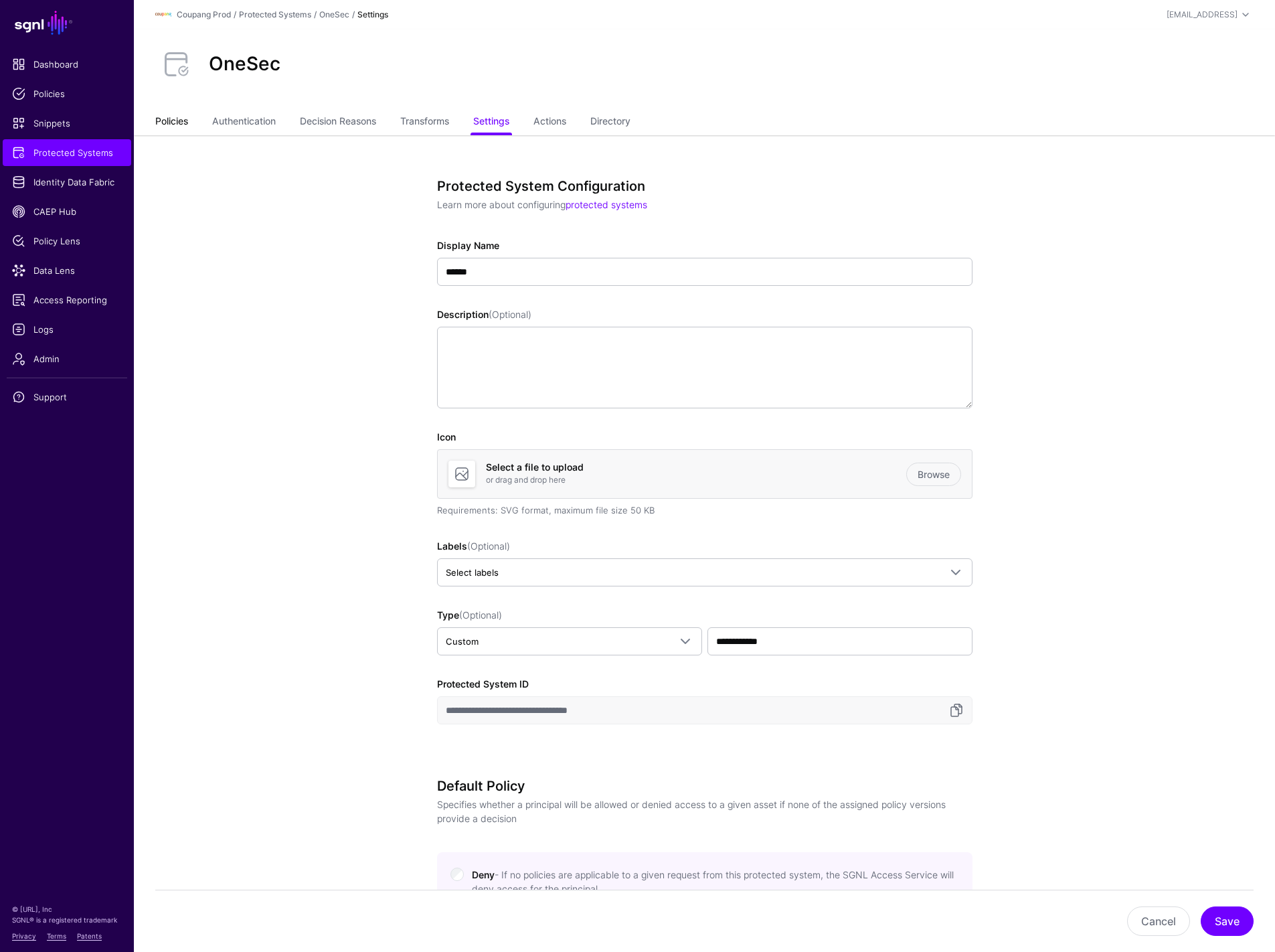
click at [167, 123] on link "Policies" at bounding box center [172, 123] width 33 height 26
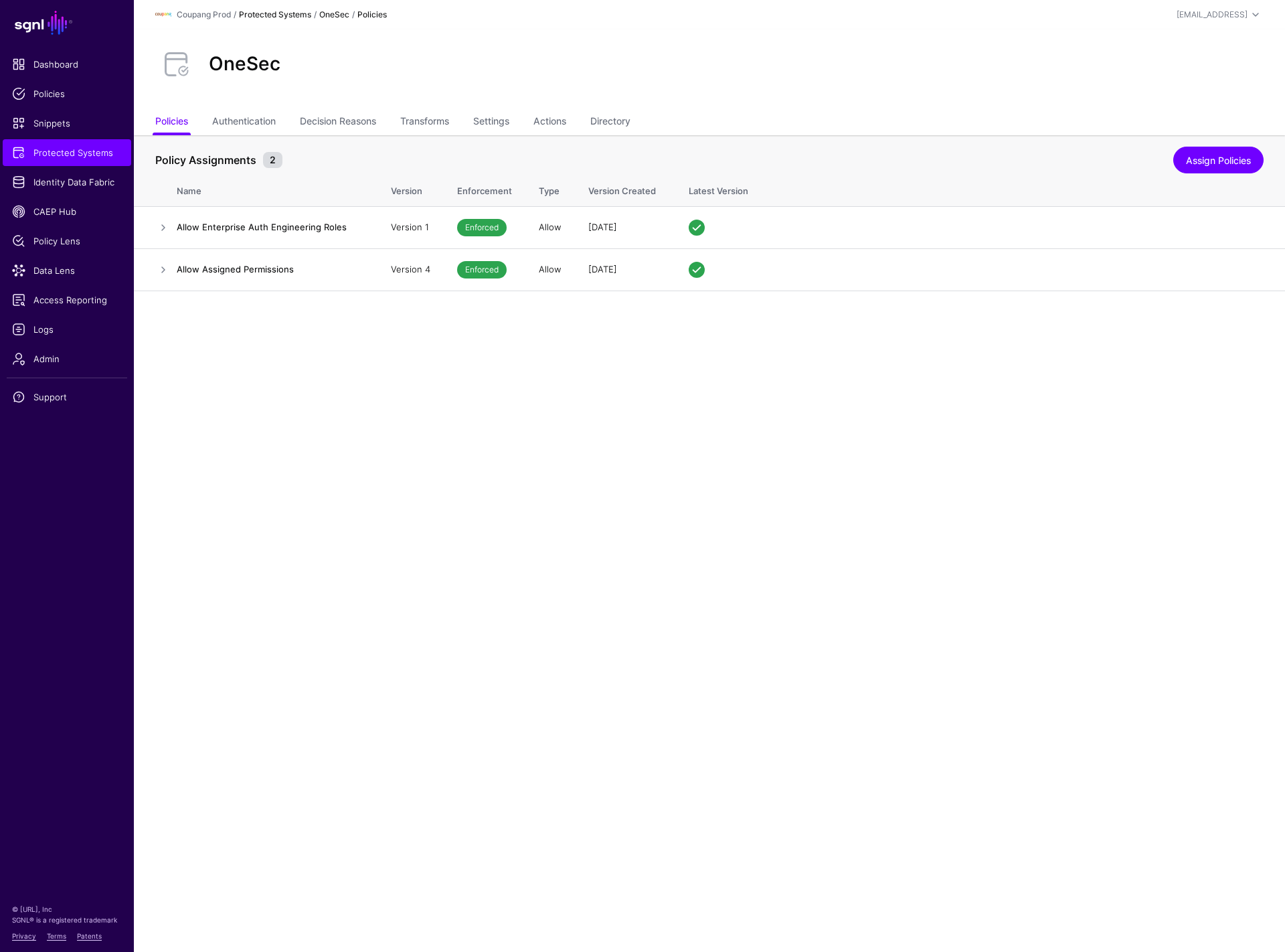
click at [255, 19] on link "Protected Systems" at bounding box center [275, 14] width 72 height 10
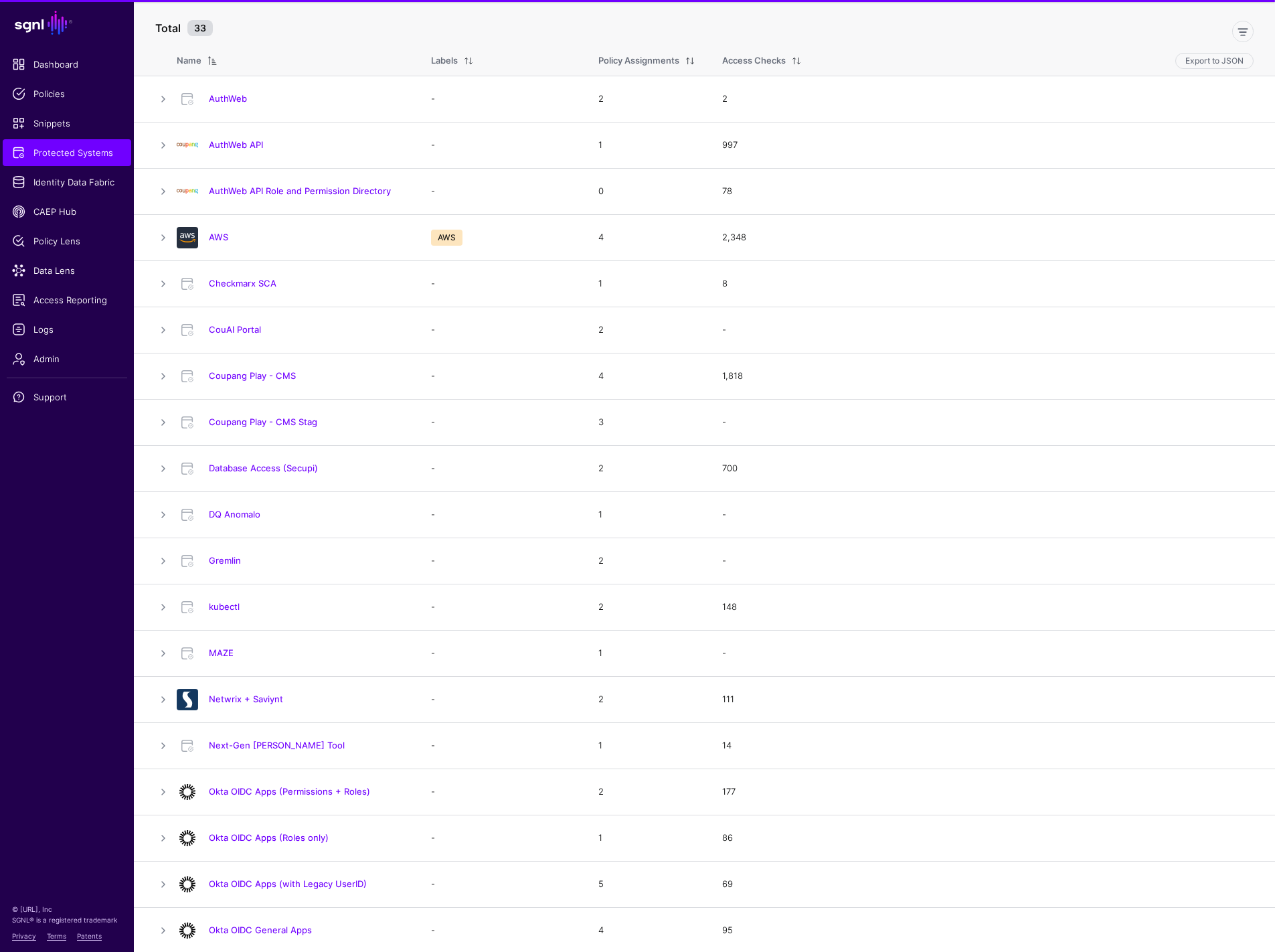
scroll to position [120, 0]
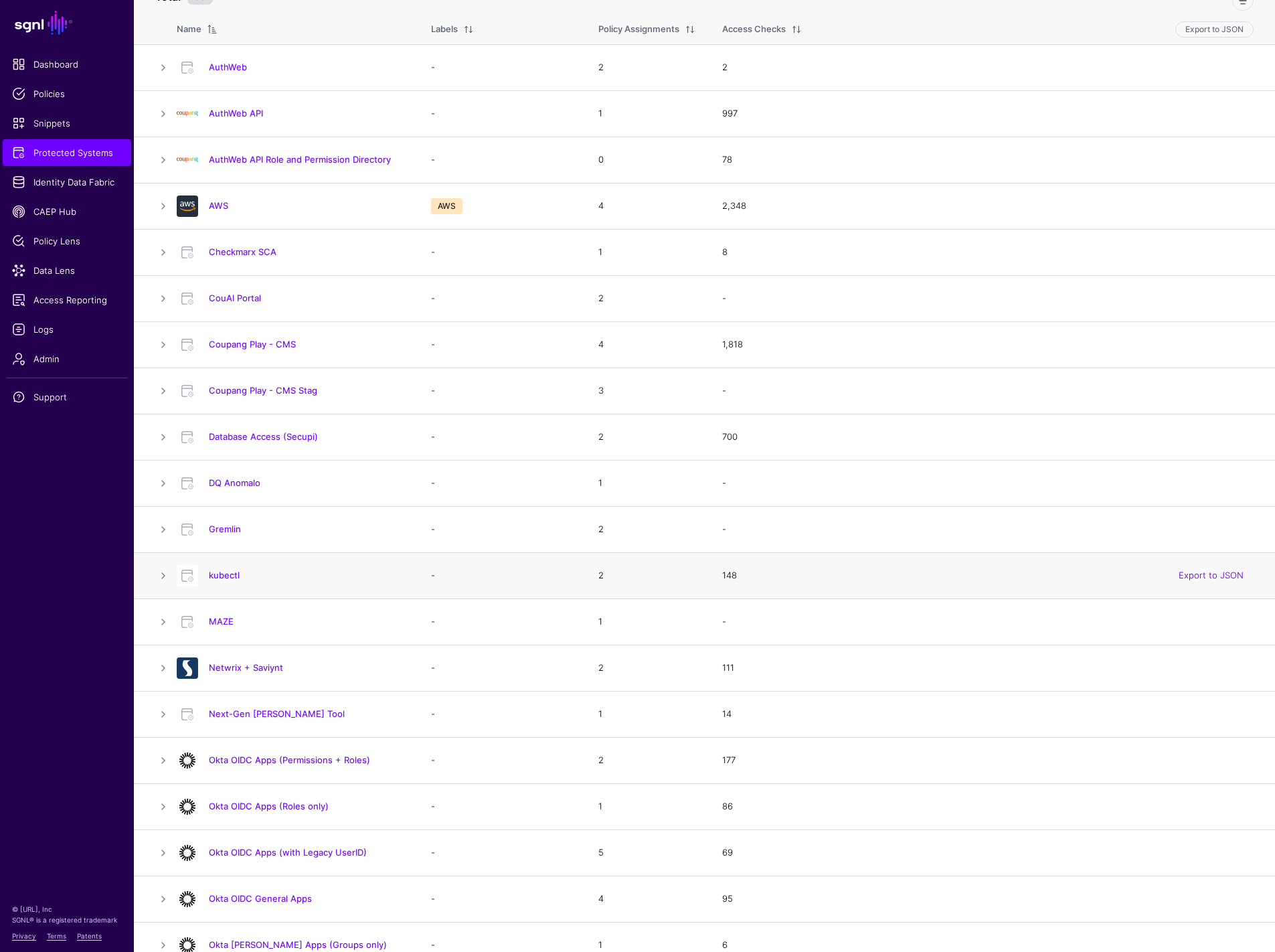
click at [227, 581] on h4 "kubectl" at bounding box center [307, 575] width 195 height 12
click at [225, 578] on link "kubectl" at bounding box center [224, 575] width 31 height 11
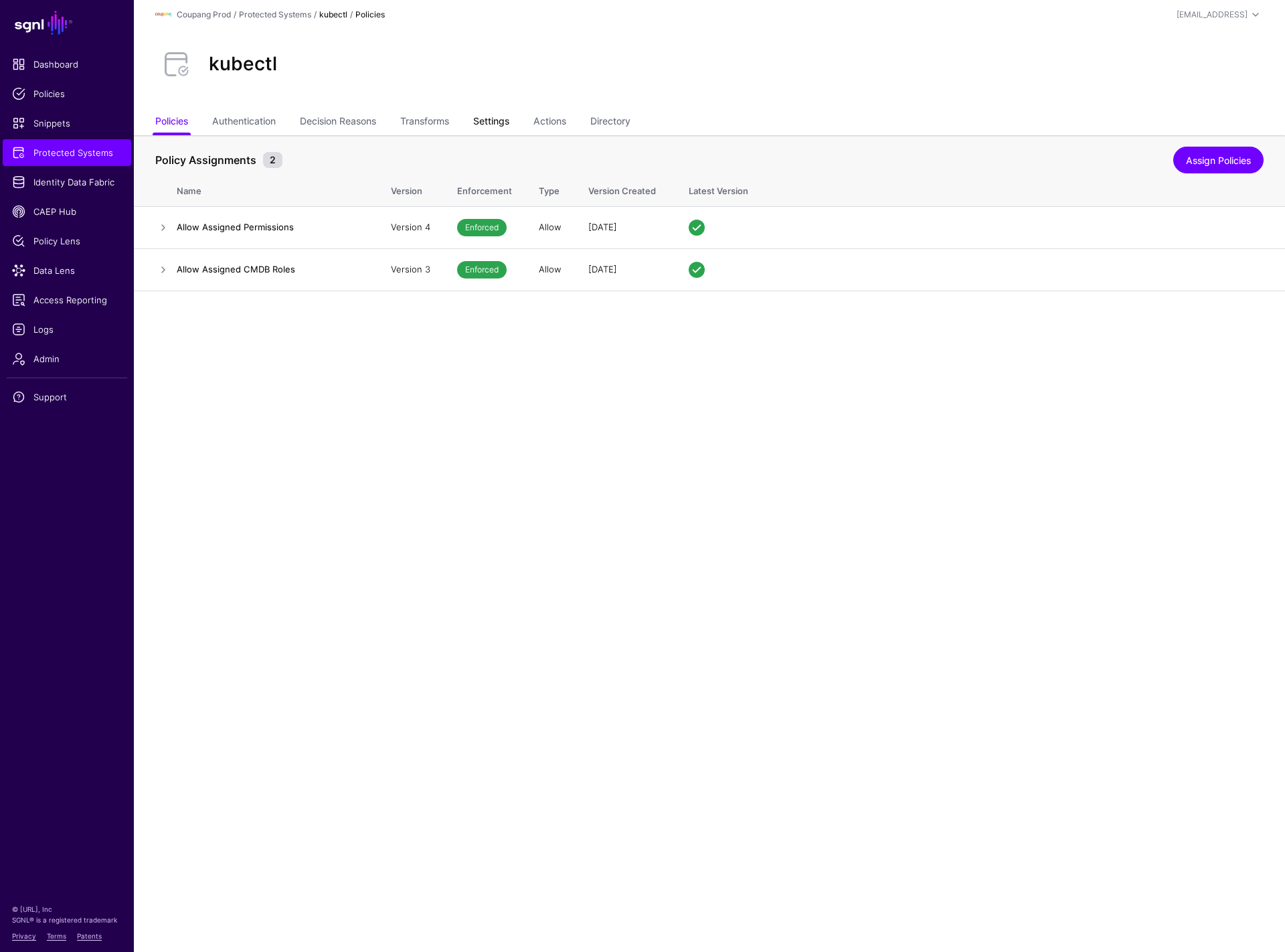
click at [498, 115] on link "Settings" at bounding box center [491, 123] width 36 height 26
